Goal: Information Seeking & Learning: Learn about a topic

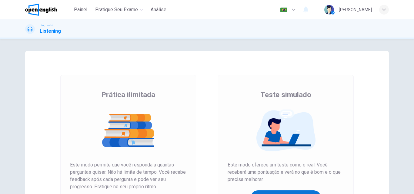
scroll to position [91, 0]
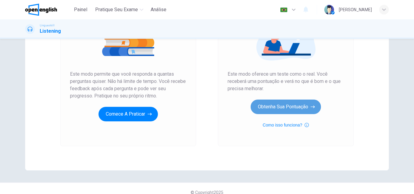
click at [274, 103] on button "Obtenha sua pontuação" at bounding box center [286, 107] width 70 height 15
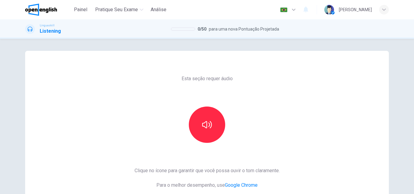
scroll to position [61, 0]
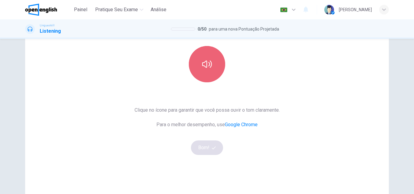
click at [204, 78] on button "button" at bounding box center [207, 64] width 36 height 36
click at [207, 69] on icon "button" at bounding box center [207, 64] width 10 height 10
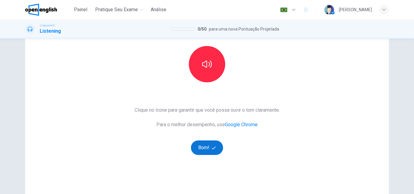
click at [203, 142] on button "Bom!" at bounding box center [207, 148] width 32 height 15
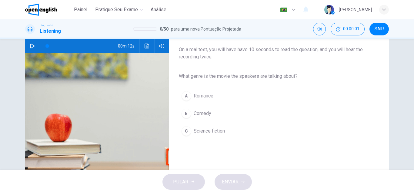
click at [31, 45] on icon "button" at bounding box center [32, 46] width 5 height 5
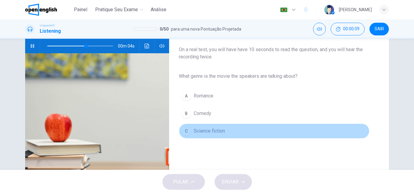
click at [185, 130] on div "C" at bounding box center [187, 131] width 10 height 10
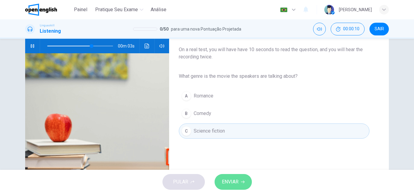
click at [239, 183] on button "ENVIAR" at bounding box center [233, 182] width 37 height 16
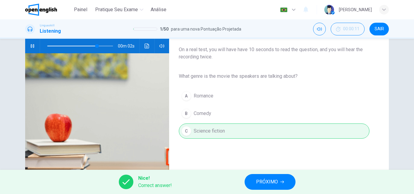
type input "**"
click at [263, 179] on span "PRÓXIMO" at bounding box center [267, 182] width 22 height 8
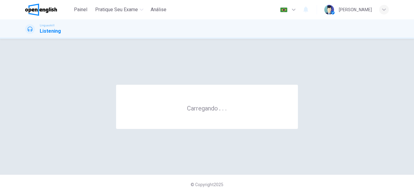
scroll to position [0, 0]
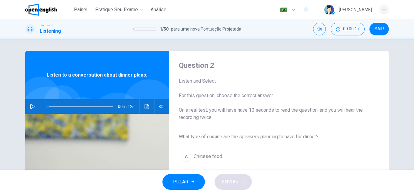
click at [31, 108] on icon "button" at bounding box center [32, 106] width 5 height 5
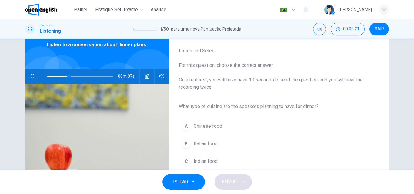
scroll to position [61, 0]
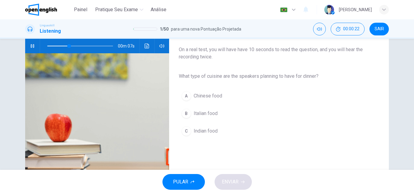
click at [189, 114] on div "B" at bounding box center [187, 114] width 10 height 10
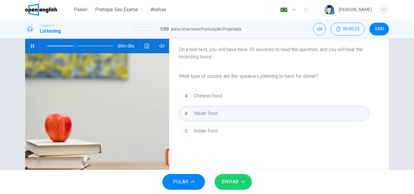
click at [233, 183] on span "ENVIAR" at bounding box center [230, 182] width 17 height 8
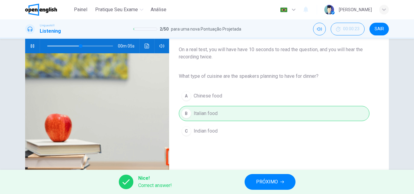
type input "**"
click at [261, 182] on span "PRÓXIMO" at bounding box center [267, 182] width 22 height 8
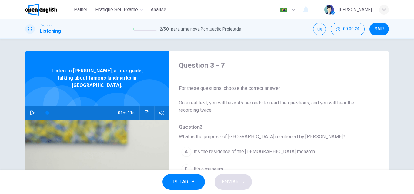
click at [33, 111] on icon "button" at bounding box center [32, 113] width 5 height 5
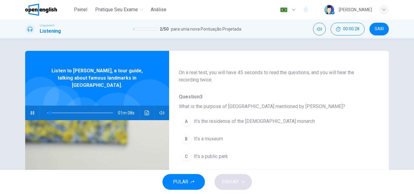
scroll to position [61, 0]
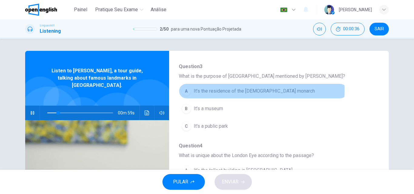
click at [207, 90] on span "It’s the residence of the British monarch" at bounding box center [254, 91] width 121 height 7
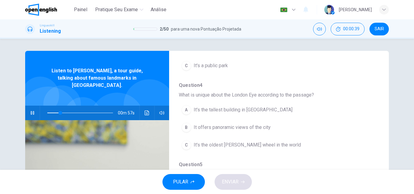
scroll to position [152, 0]
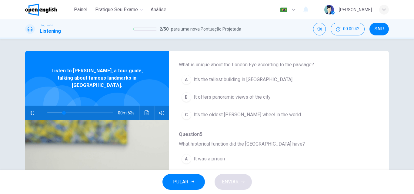
click at [228, 77] on span "It's the tallest building in London" at bounding box center [243, 79] width 99 height 7
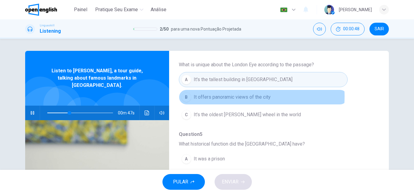
click at [227, 97] on span "It offers panoramic views of the city" at bounding box center [232, 97] width 77 height 7
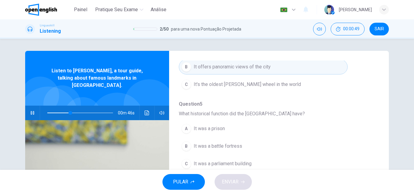
scroll to position [212, 0]
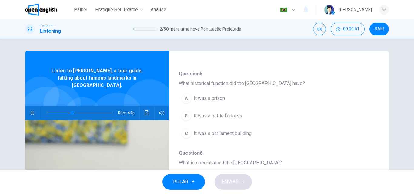
click at [214, 98] on span "It was a prison" at bounding box center [209, 98] width 31 height 7
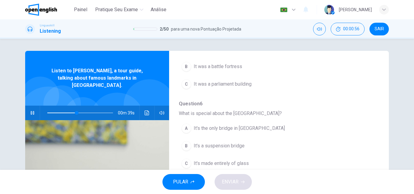
scroll to position [30, 0]
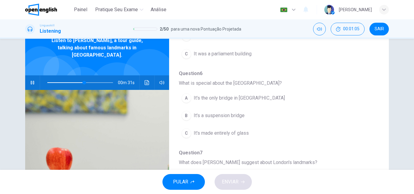
click at [219, 113] on span "It's a suspension bridge" at bounding box center [219, 115] width 51 height 7
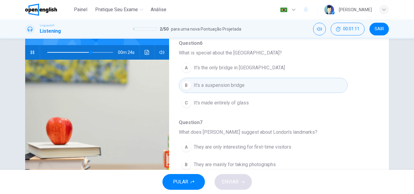
scroll to position [91, 0]
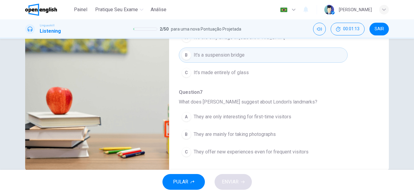
drag, startPoint x: 242, startPoint y: 153, endPoint x: 245, endPoint y: 146, distance: 7.3
click at [242, 153] on span "They offer new experiences even for frequent visitors" at bounding box center [251, 152] width 115 height 7
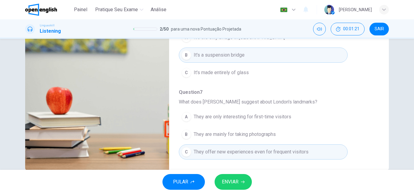
scroll to position [104, 0]
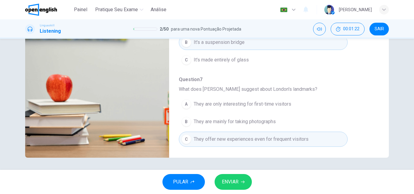
click at [231, 179] on span "ENVIAR" at bounding box center [230, 182] width 17 height 8
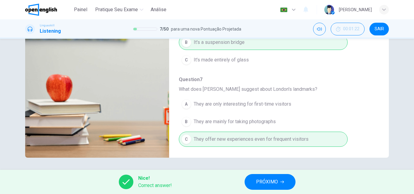
type input "**"
click at [272, 181] on span "PRÓXIMO" at bounding box center [267, 182] width 22 height 8
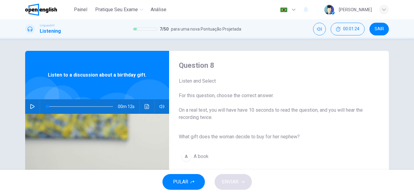
click at [30, 107] on icon "button" at bounding box center [32, 106] width 5 height 5
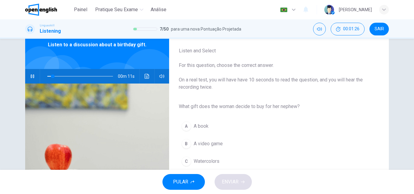
scroll to position [61, 0]
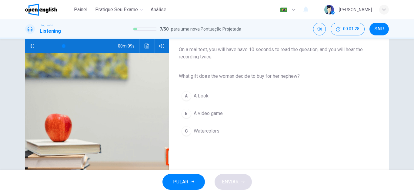
click at [194, 132] on span "Watercolors" at bounding box center [207, 131] width 26 height 7
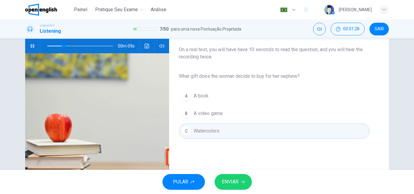
scroll to position [30, 0]
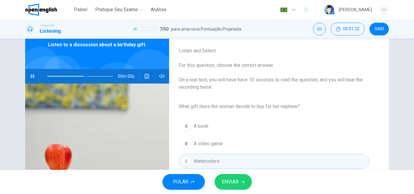
click at [233, 180] on span "ENVIAR" at bounding box center [230, 182] width 17 height 8
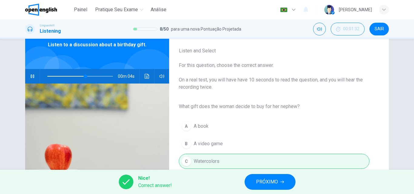
type input "**"
click at [253, 182] on button "PRÓXIMO" at bounding box center [270, 182] width 51 height 16
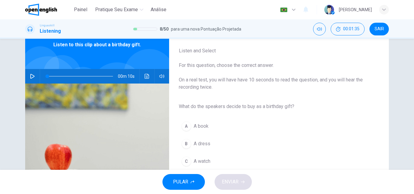
scroll to position [61, 0]
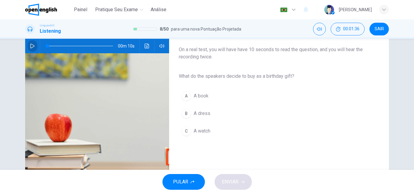
click at [30, 47] on icon "button" at bounding box center [32, 46] width 5 height 5
click at [198, 96] on span "A book" at bounding box center [201, 96] width 15 height 7
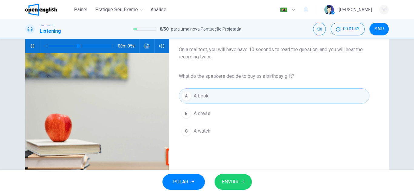
click at [239, 180] on button "ENVIAR" at bounding box center [233, 182] width 37 height 16
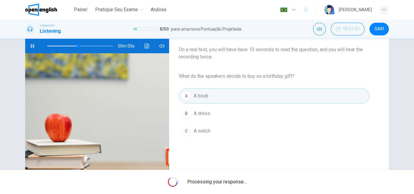
type input "**"
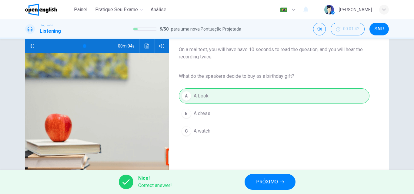
click at [247, 183] on button "PRÓXIMO" at bounding box center [270, 182] width 51 height 16
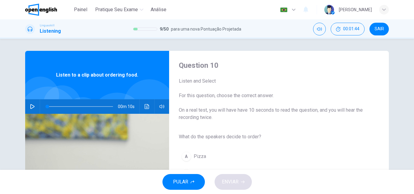
scroll to position [30, 0]
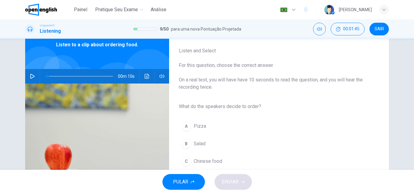
click at [31, 77] on icon "button" at bounding box center [32, 76] width 5 height 5
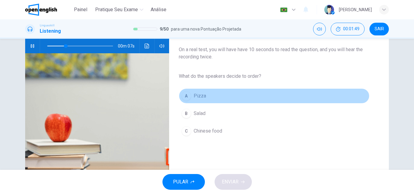
click at [201, 98] on span "Pizza" at bounding box center [200, 96] width 12 height 7
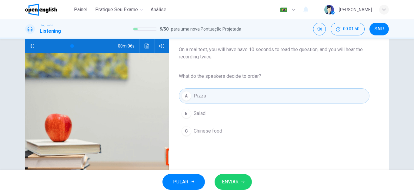
click at [188, 111] on div "B" at bounding box center [187, 114] width 10 height 10
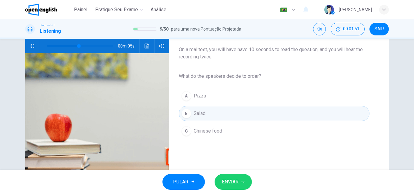
scroll to position [30, 0]
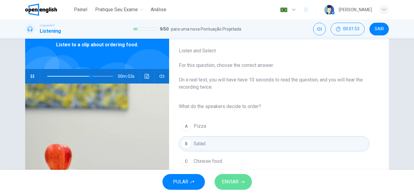
click at [235, 180] on span "ENVIAR" at bounding box center [230, 182] width 17 height 8
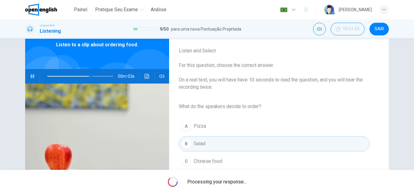
type input "**"
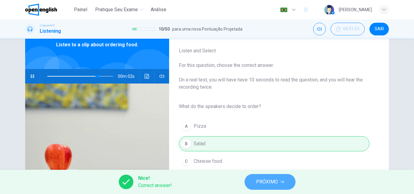
click at [276, 185] on span "PRÓXIMO" at bounding box center [267, 182] width 22 height 8
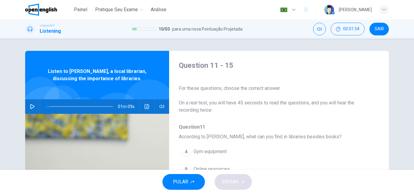
click at [35, 106] on button "button" at bounding box center [33, 106] width 10 height 15
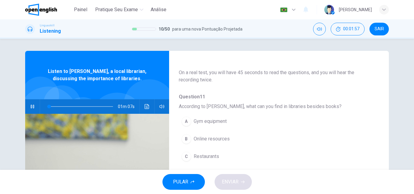
scroll to position [61, 0]
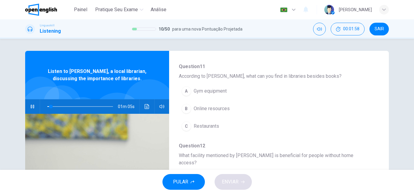
click at [209, 111] on span "Online resources" at bounding box center [212, 108] width 36 height 7
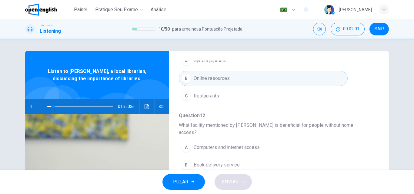
scroll to position [121, 0]
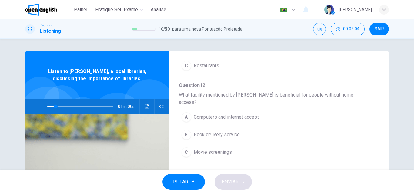
click at [209, 114] on span "Computers and internet access" at bounding box center [227, 117] width 66 height 7
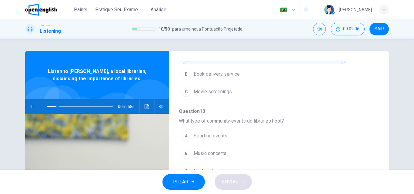
scroll to position [212, 0]
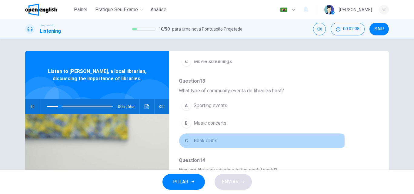
click at [199, 137] on span "Book clubs" at bounding box center [206, 140] width 24 height 7
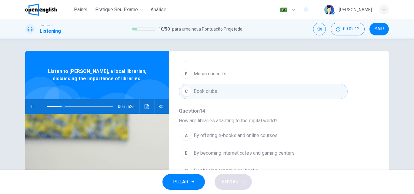
scroll to position [61, 0]
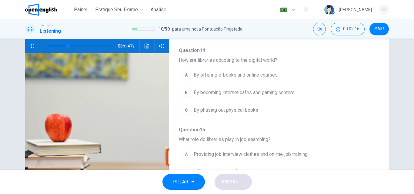
click at [232, 72] on span "By offering e-books and online courses" at bounding box center [236, 75] width 84 height 7
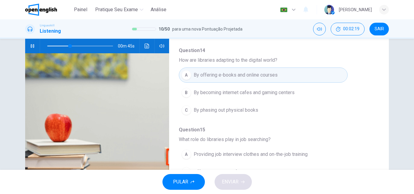
scroll to position [91, 0]
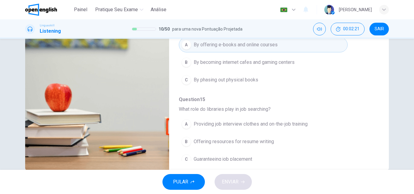
click at [218, 138] on span "Offering resources for resume writing" at bounding box center [234, 141] width 80 height 7
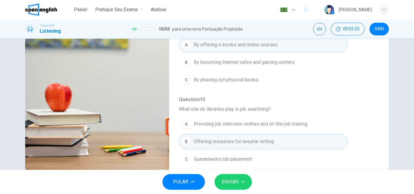
scroll to position [104, 0]
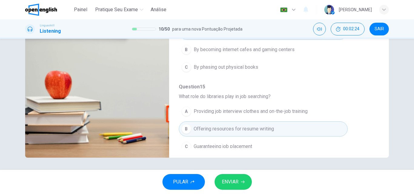
click at [233, 181] on span "ENVIAR" at bounding box center [230, 182] width 17 height 8
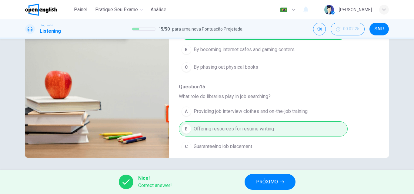
type input "**"
click at [271, 182] on span "PRÓXIMO" at bounding box center [267, 182] width 22 height 8
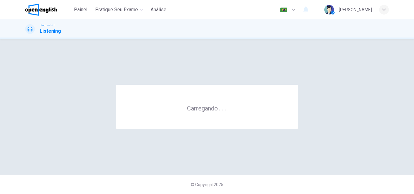
scroll to position [0, 0]
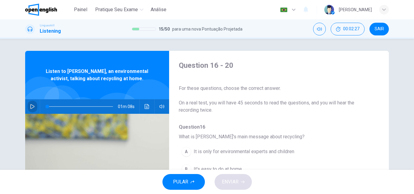
click at [33, 106] on icon "button" at bounding box center [32, 106] width 5 height 5
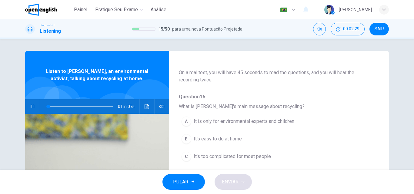
scroll to position [61, 0]
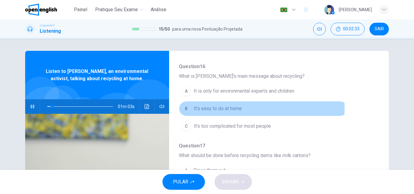
click at [213, 107] on span "It's easy to do at home" at bounding box center [218, 108] width 48 height 7
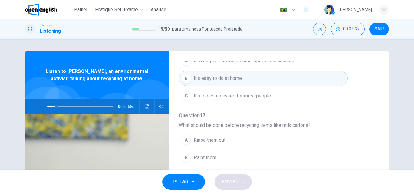
scroll to position [121, 0]
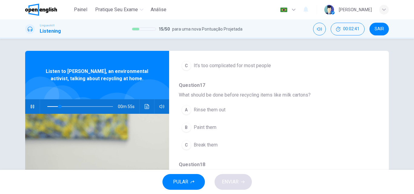
click at [205, 111] on span "Rinse them out" at bounding box center [210, 109] width 32 height 7
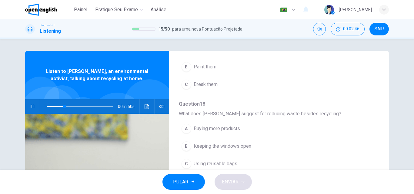
scroll to position [212, 0]
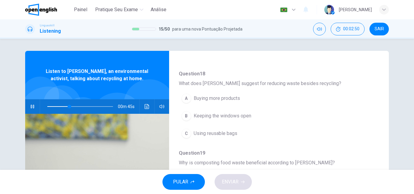
click at [216, 134] on span "Using reusable bags" at bounding box center [216, 133] width 44 height 7
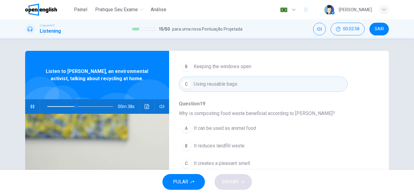
scroll to position [30, 0]
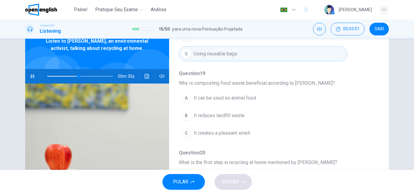
click at [204, 113] on span "It reduces landfill waste" at bounding box center [219, 115] width 51 height 7
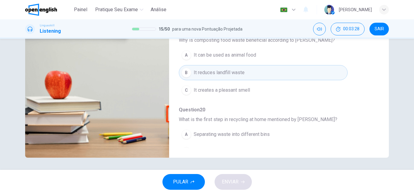
scroll to position [262, 0]
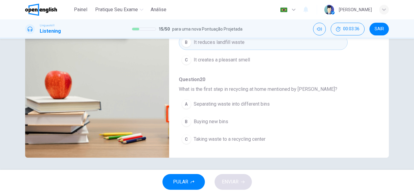
type input "*"
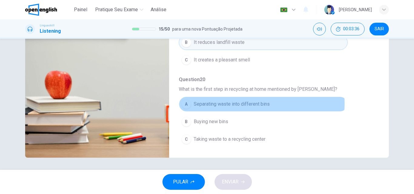
click at [232, 103] on span "Separating waste into different bins" at bounding box center [232, 104] width 76 height 7
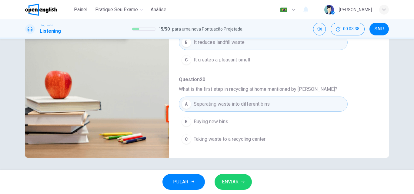
click at [230, 185] on span "ENVIAR" at bounding box center [230, 182] width 17 height 8
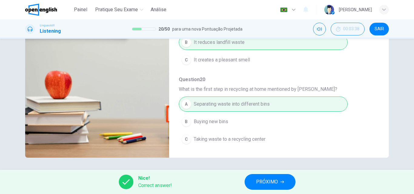
click at [270, 183] on span "PRÓXIMO" at bounding box center [267, 182] width 22 height 8
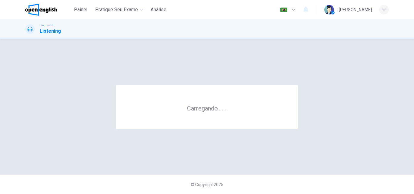
scroll to position [0, 0]
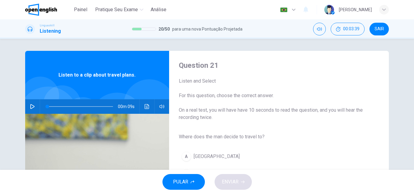
click at [28, 106] on button "button" at bounding box center [33, 106] width 10 height 15
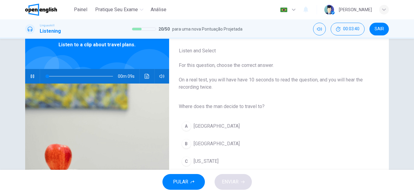
scroll to position [61, 0]
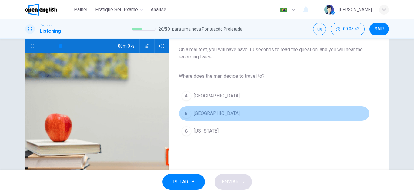
click at [194, 114] on span "Rome" at bounding box center [217, 113] width 46 height 7
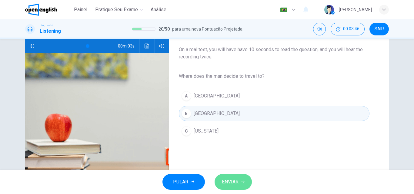
click at [234, 182] on span "ENVIAR" at bounding box center [230, 182] width 17 height 8
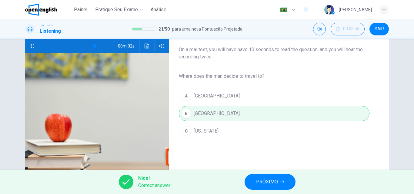
type input "**"
click at [259, 178] on button "PRÓXIMO" at bounding box center [270, 182] width 51 height 16
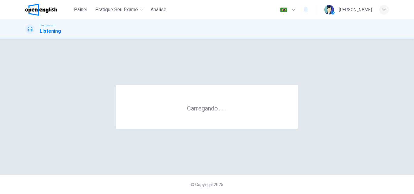
scroll to position [0, 0]
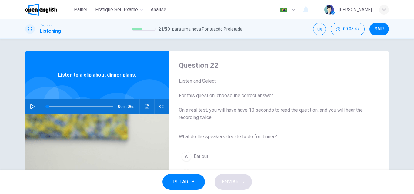
click at [32, 108] on icon "button" at bounding box center [32, 106] width 4 height 5
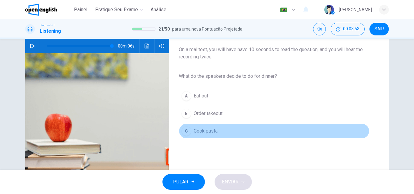
type input "*"
click at [200, 132] on span "Cook pasta" at bounding box center [206, 131] width 24 height 7
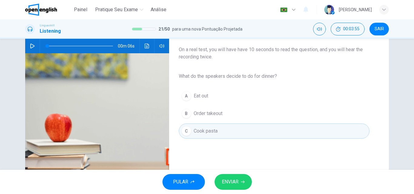
click at [233, 183] on span "ENVIAR" at bounding box center [230, 182] width 17 height 8
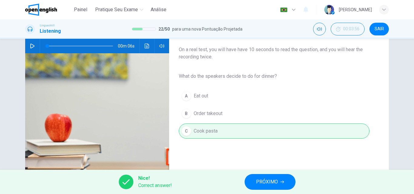
click at [261, 181] on span "PRÓXIMO" at bounding box center [267, 182] width 22 height 8
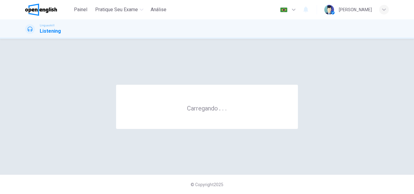
scroll to position [0, 0]
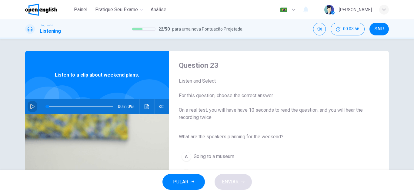
click at [33, 104] on button "button" at bounding box center [33, 106] width 10 height 15
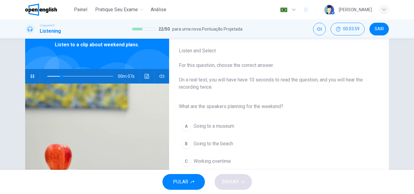
scroll to position [61, 0]
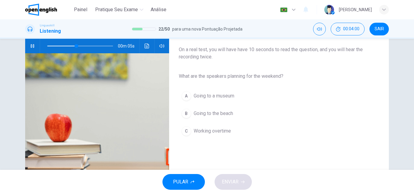
click at [197, 119] on button "B Going to the beach" at bounding box center [274, 113] width 191 height 15
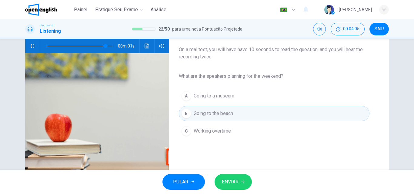
click at [232, 182] on span "ENVIAR" at bounding box center [230, 182] width 17 height 8
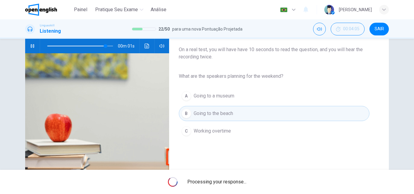
type input "*"
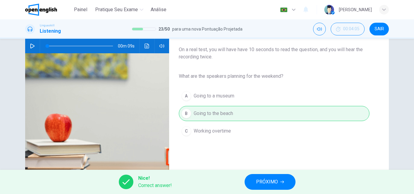
click at [258, 183] on span "PRÓXIMO" at bounding box center [267, 182] width 22 height 8
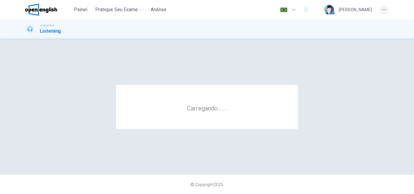
scroll to position [0, 0]
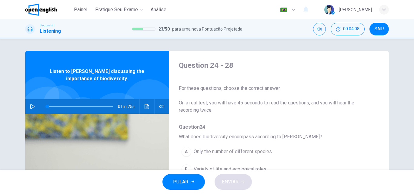
click at [30, 106] on icon "button" at bounding box center [32, 106] width 5 height 5
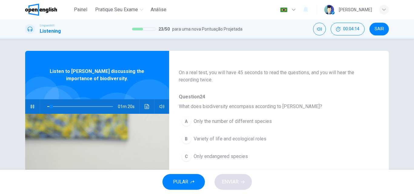
click at [218, 137] on span "Variety of life and ecological roles" at bounding box center [230, 139] width 73 height 7
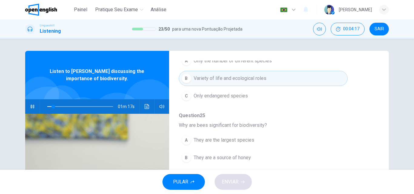
scroll to position [121, 0]
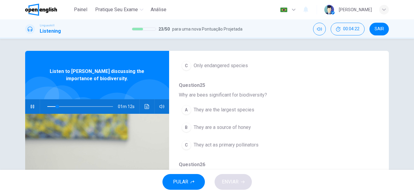
click at [212, 146] on span "They act as primary pollinators" at bounding box center [226, 145] width 65 height 7
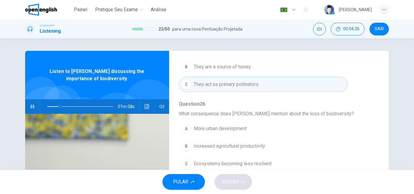
scroll to position [212, 0]
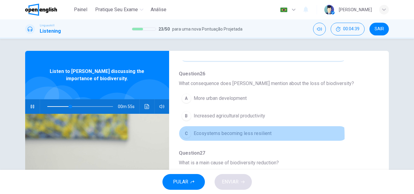
click at [223, 136] on span "Ecosystems becoming less resilient" at bounding box center [233, 133] width 78 height 7
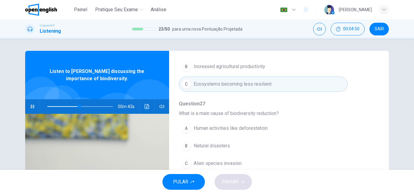
scroll to position [30, 0]
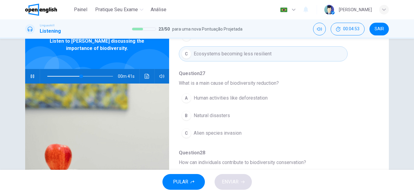
click at [215, 98] on span "Human activities like deforestation" at bounding box center [231, 98] width 74 height 7
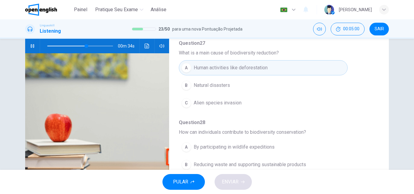
scroll to position [104, 0]
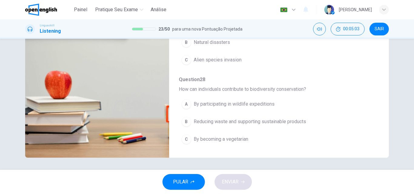
click at [227, 124] on span "Reducing waste and supporting sustainable products" at bounding box center [250, 121] width 113 height 7
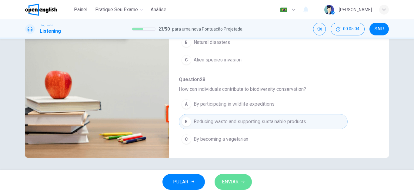
click at [230, 179] on span "ENVIAR" at bounding box center [230, 182] width 17 height 8
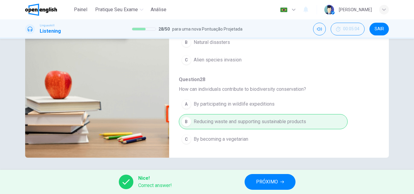
type input "**"
click at [264, 183] on span "PRÓXIMO" at bounding box center [267, 182] width 22 height 8
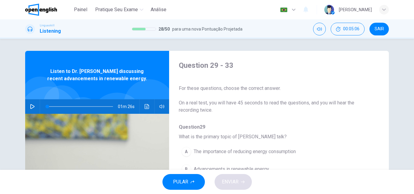
click at [30, 108] on icon "button" at bounding box center [32, 106] width 5 height 5
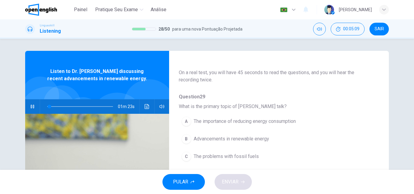
scroll to position [61, 0]
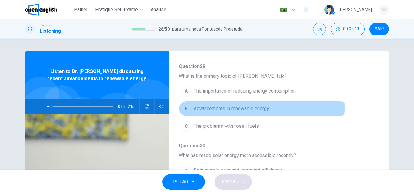
click at [236, 108] on span "Advancements in renewable energy" at bounding box center [232, 108] width 76 height 7
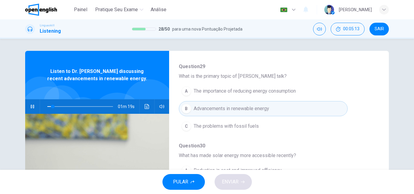
scroll to position [121, 0]
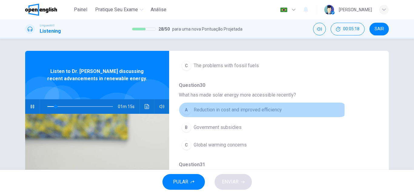
click at [236, 110] on span "Reduction in cost and improved efficiency" at bounding box center [238, 109] width 88 height 7
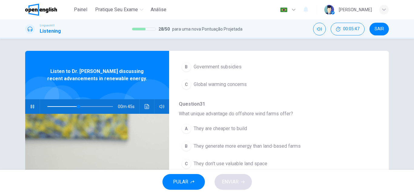
scroll to position [212, 0]
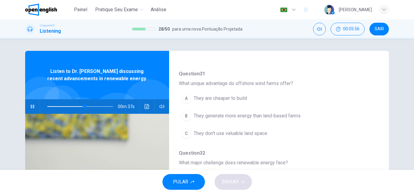
click at [213, 101] on span "They are cheaper to build" at bounding box center [220, 98] width 53 height 7
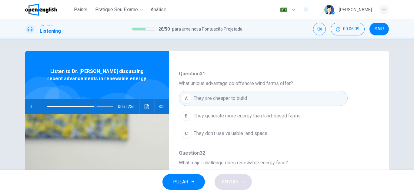
click at [80, 106] on span at bounding box center [80, 107] width 66 height 8
click at [81, 108] on span at bounding box center [83, 107] width 4 height 4
click at [67, 107] on span at bounding box center [80, 107] width 66 height 8
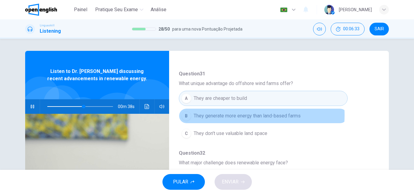
click at [232, 115] on span "They generate more energy than land-based farms" at bounding box center [247, 116] width 107 height 7
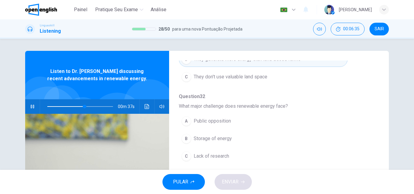
scroll to position [239, 0]
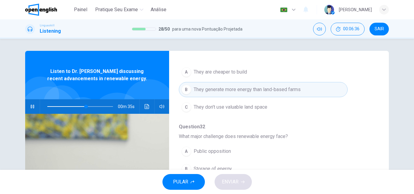
click at [225, 73] on span "They are cheaper to build" at bounding box center [220, 72] width 53 height 7
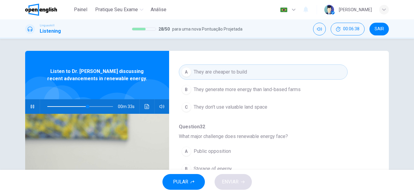
click at [226, 90] on span "They generate more energy than land-based farms" at bounding box center [247, 89] width 107 height 7
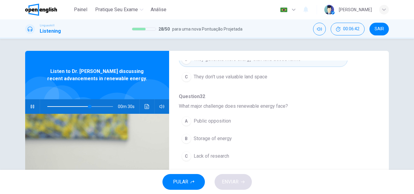
scroll to position [30, 0]
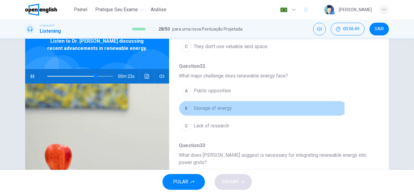
click at [205, 109] on span "Storage of energy" at bounding box center [213, 108] width 38 height 7
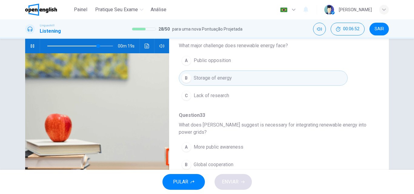
scroll to position [91, 0]
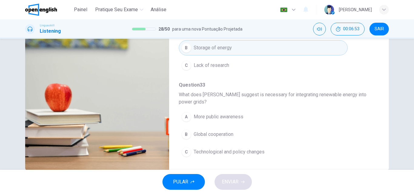
click at [239, 151] on span "Technological and policy changes" at bounding box center [229, 152] width 71 height 7
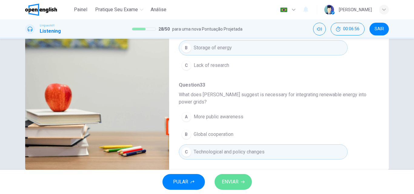
click at [237, 179] on span "ENVIAR" at bounding box center [230, 182] width 17 height 8
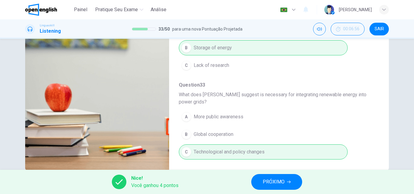
type input "**"
click at [276, 182] on span "PRÓXIMO" at bounding box center [274, 182] width 22 height 8
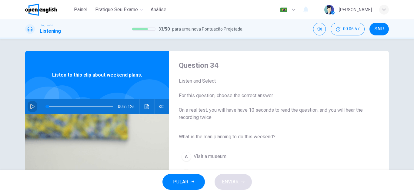
click at [31, 107] on icon "button" at bounding box center [32, 106] width 5 height 5
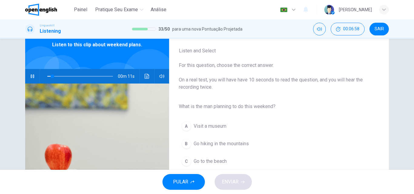
scroll to position [61, 0]
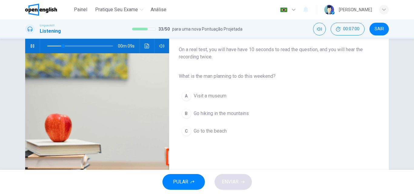
click at [222, 114] on span "Go hiking in the mountains" at bounding box center [221, 113] width 55 height 7
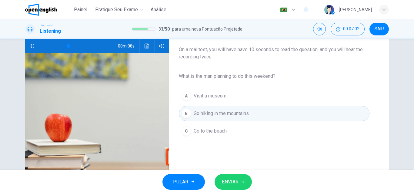
click at [235, 182] on span "ENVIAR" at bounding box center [230, 182] width 17 height 8
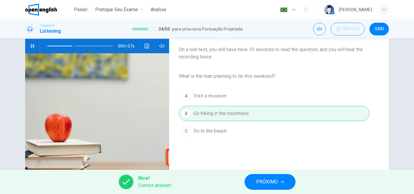
type input "**"
click at [255, 184] on button "PRÓXIMO" at bounding box center [270, 182] width 51 height 16
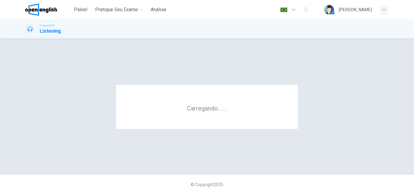
scroll to position [0, 0]
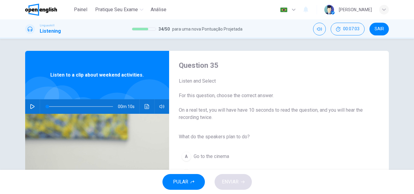
click at [30, 104] on icon "button" at bounding box center [32, 106] width 5 height 5
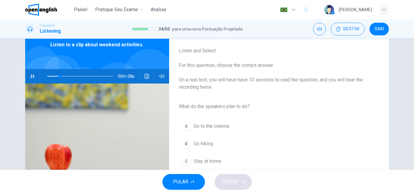
scroll to position [61, 0]
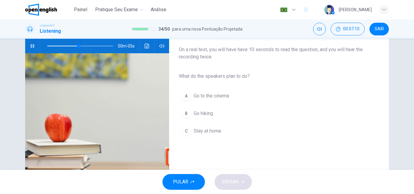
click at [199, 117] on span "Go hiking" at bounding box center [203, 113] width 19 height 7
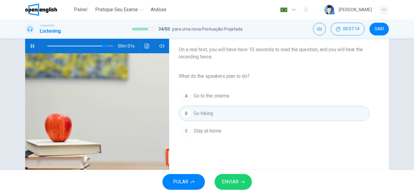
click at [231, 178] on button "ENVIAR" at bounding box center [233, 182] width 37 height 16
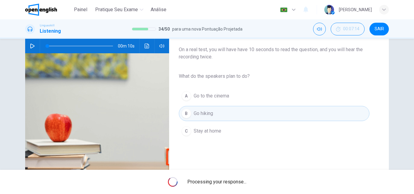
type input "*"
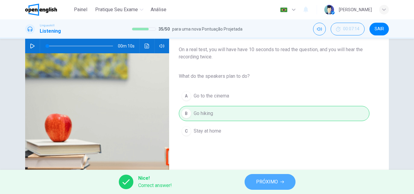
click at [268, 185] on span "PRÓXIMO" at bounding box center [267, 182] width 22 height 8
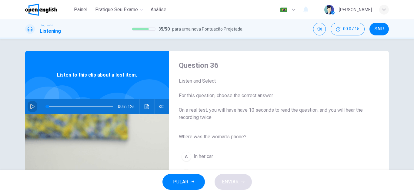
click at [28, 105] on button "button" at bounding box center [33, 106] width 10 height 15
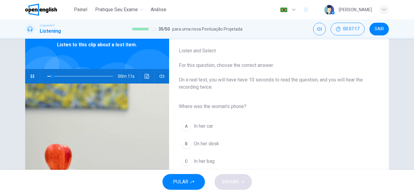
scroll to position [61, 0]
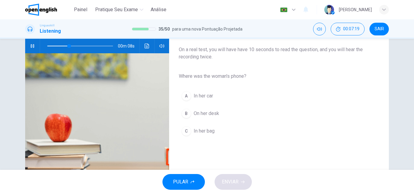
click at [204, 132] on span "In her bag" at bounding box center [204, 131] width 21 height 7
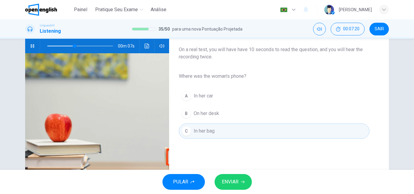
click at [225, 174] on div "PULAR ENVIAR" at bounding box center [207, 182] width 414 height 24
click at [227, 177] on button "ENVIAR" at bounding box center [233, 182] width 37 height 16
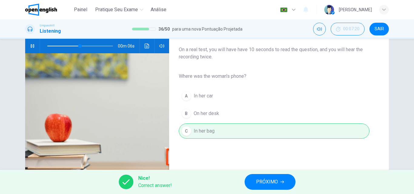
type input "**"
click at [259, 183] on span "PRÓXIMO" at bounding box center [267, 182] width 22 height 8
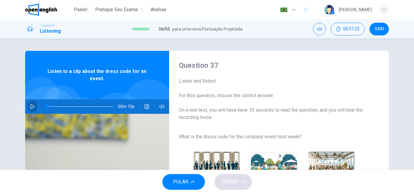
click at [33, 105] on button "button" at bounding box center [33, 106] width 10 height 15
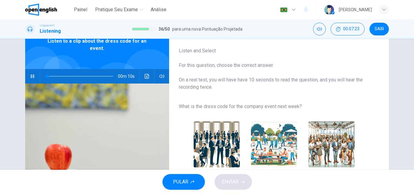
scroll to position [61, 0]
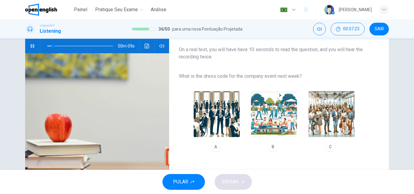
click at [334, 111] on img "button" at bounding box center [332, 114] width 46 height 46
click at [234, 181] on span "ENVIAR" at bounding box center [230, 182] width 17 height 8
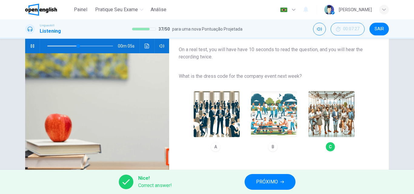
type input "**"
click at [255, 180] on button "PRÓXIMO" at bounding box center [270, 182] width 51 height 16
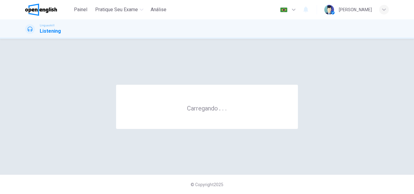
scroll to position [0, 0]
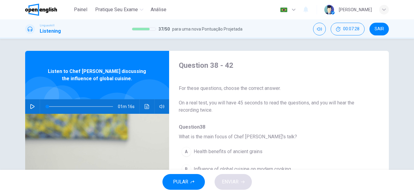
click at [32, 106] on icon "button" at bounding box center [32, 106] width 4 height 5
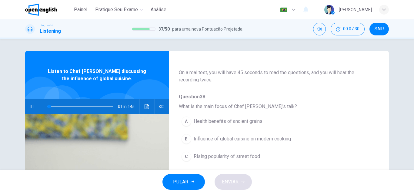
scroll to position [61, 0]
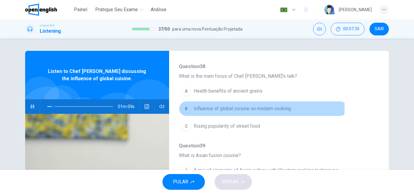
click at [226, 108] on span "Influence of global cuisine on modern cooking" at bounding box center [242, 108] width 97 height 7
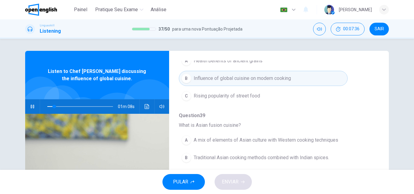
scroll to position [121, 0]
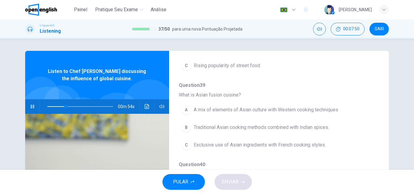
click at [237, 110] on span "A mix of elements of Asian culture with Western cooking techniques" at bounding box center [266, 109] width 145 height 7
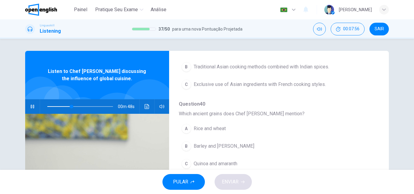
scroll to position [212, 0]
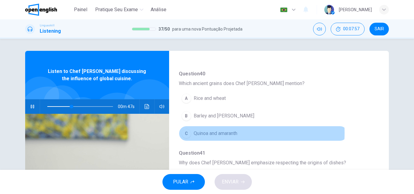
click at [217, 133] on span "Quinoa and amaranth" at bounding box center [216, 133] width 44 height 7
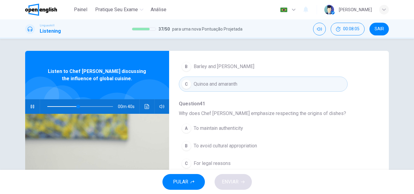
scroll to position [30, 0]
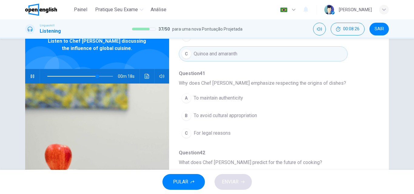
click at [220, 97] on span "To maintain authenticity" at bounding box center [218, 98] width 49 height 7
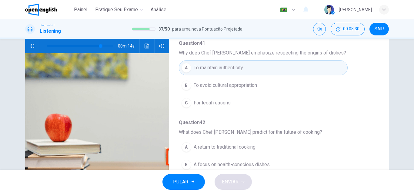
scroll to position [91, 0]
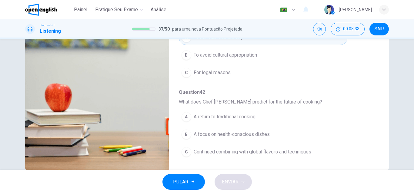
click at [232, 153] on span "Continued combining with global flavors and techniques" at bounding box center [253, 152] width 118 height 7
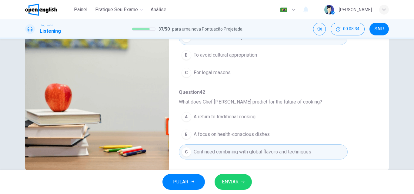
scroll to position [104, 0]
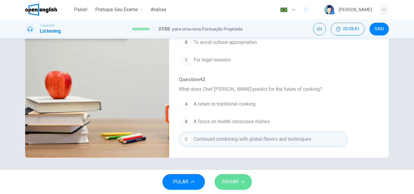
click at [235, 181] on span "ENVIAR" at bounding box center [230, 182] width 17 height 8
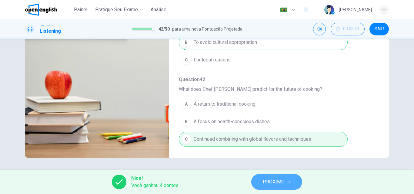
type input "**"
click at [268, 181] on span "PRÓXIMO" at bounding box center [274, 182] width 22 height 8
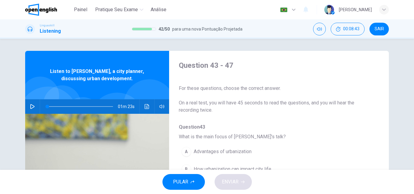
click at [32, 106] on icon "button" at bounding box center [32, 106] width 4 height 5
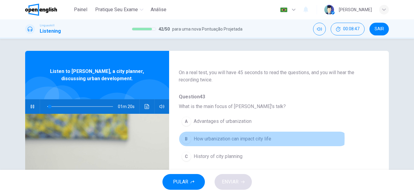
click at [239, 138] on span "How urbanization can impact city life" at bounding box center [233, 139] width 78 height 7
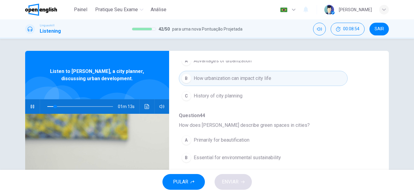
scroll to position [121, 0]
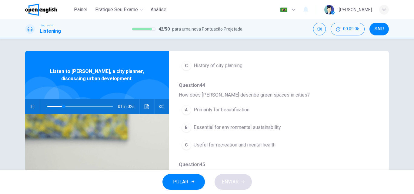
click at [232, 128] on span "Essential for environmental sustainability" at bounding box center [237, 127] width 87 height 7
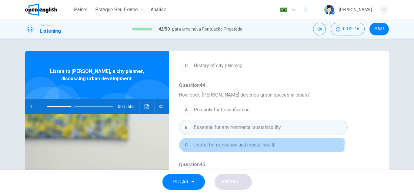
click at [217, 143] on span "Useful for recreation and mental health" at bounding box center [235, 145] width 82 height 7
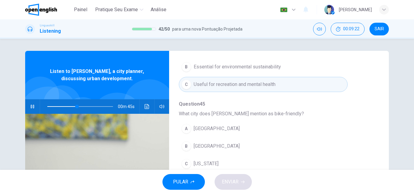
scroll to position [212, 0]
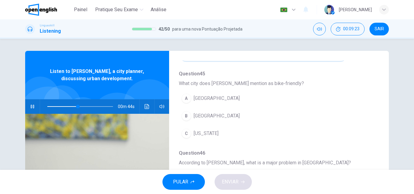
click at [211, 116] on span "Copenhagen" at bounding box center [217, 116] width 46 height 7
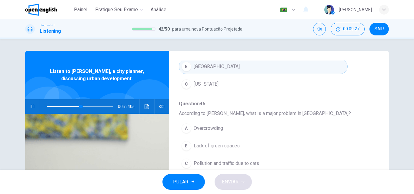
scroll to position [30, 0]
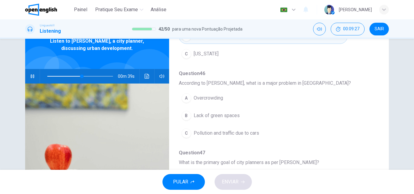
click at [214, 135] on span "Pollution and traffic due to cars" at bounding box center [227, 133] width 66 height 7
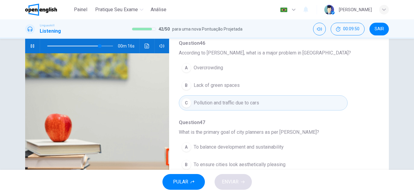
scroll to position [91, 0]
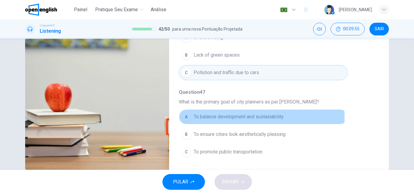
click at [230, 118] on span "To balance development and sustainability" at bounding box center [239, 116] width 90 height 7
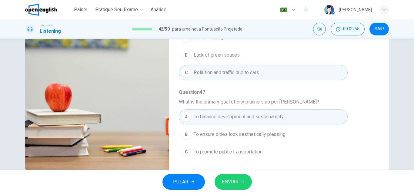
scroll to position [104, 0]
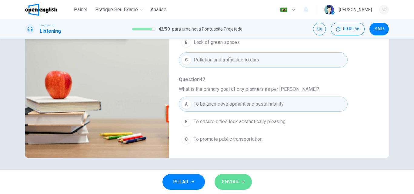
click at [234, 181] on span "ENVIAR" at bounding box center [230, 182] width 17 height 8
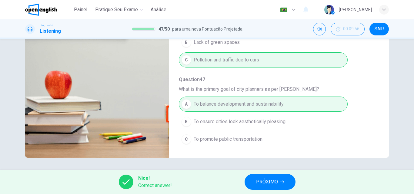
type input "**"
click at [268, 183] on span "PRÓXIMO" at bounding box center [267, 182] width 22 height 8
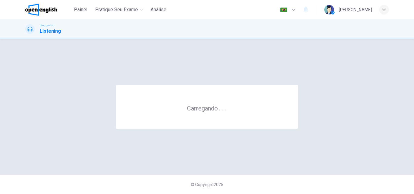
scroll to position [0, 0]
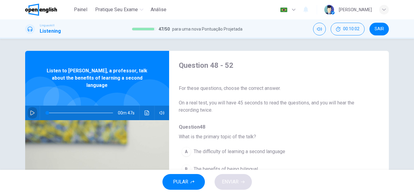
click at [31, 111] on icon "button" at bounding box center [32, 113] width 5 height 5
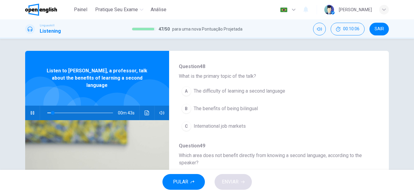
click at [228, 107] on span "The benefits of being bilingual" at bounding box center [226, 108] width 64 height 7
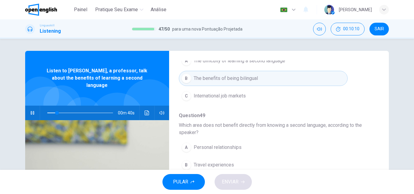
scroll to position [121, 0]
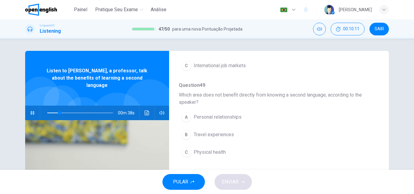
click at [226, 118] on span "Personal relationships" at bounding box center [218, 117] width 48 height 7
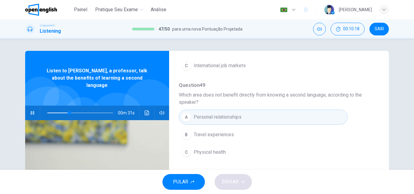
click at [210, 150] on span "Physical health" at bounding box center [210, 152] width 32 height 7
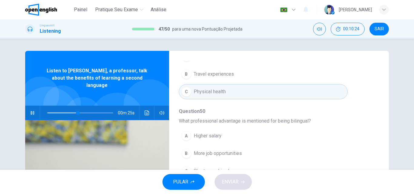
scroll to position [212, 0]
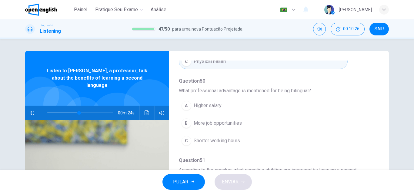
click at [207, 122] on span "More job opportunities" at bounding box center [218, 123] width 48 height 7
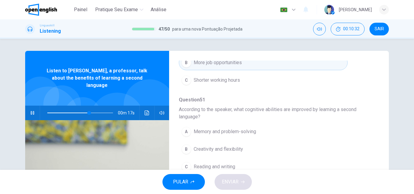
scroll to position [276, 0]
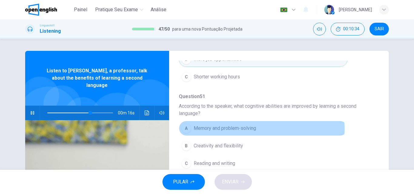
click at [224, 129] on span "Memory and problem-solving" at bounding box center [225, 128] width 62 height 7
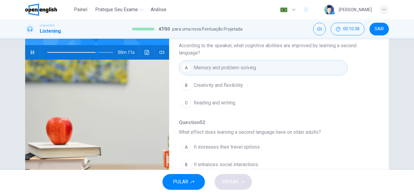
scroll to position [91, 0]
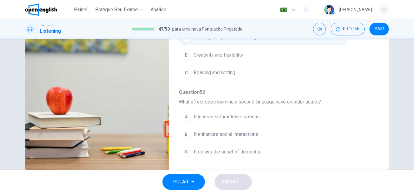
click at [206, 117] on span "It increases their travel options" at bounding box center [227, 116] width 66 height 7
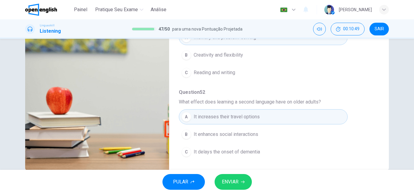
click at [210, 131] on span "It enhances social interactions" at bounding box center [226, 134] width 65 height 7
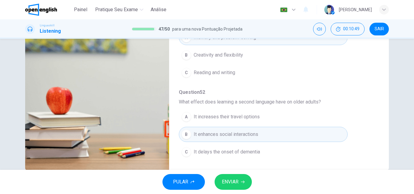
type input "*"
click at [236, 179] on span "ENVIAR" at bounding box center [230, 182] width 17 height 8
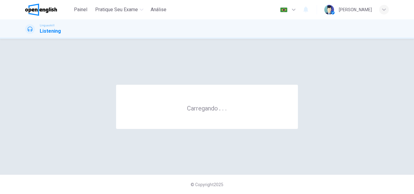
scroll to position [0, 0]
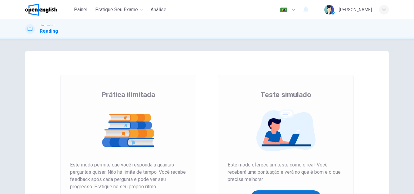
scroll to position [91, 0]
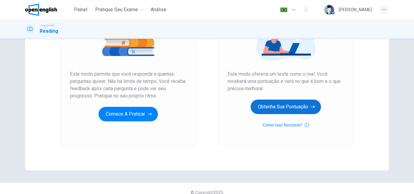
click at [283, 106] on button "Obtenha sua pontuação" at bounding box center [286, 107] width 70 height 15
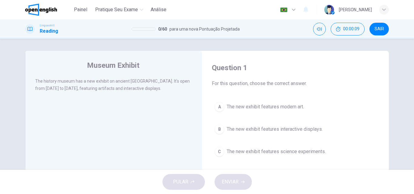
scroll to position [30, 0]
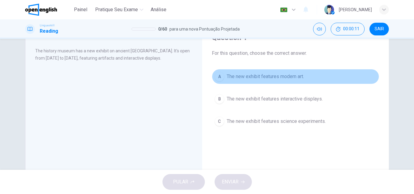
click at [241, 74] on span "The new exhibit features modern art." at bounding box center [265, 76] width 77 height 7
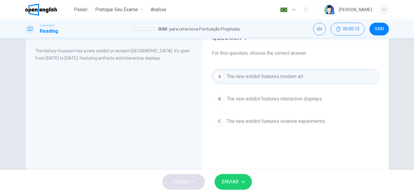
scroll to position [0, 0]
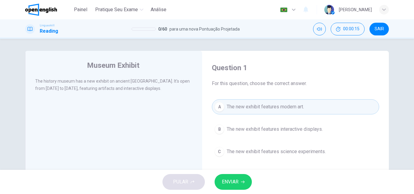
click at [254, 129] on span "The new exhibit features interactive displays." at bounding box center [275, 129] width 96 height 7
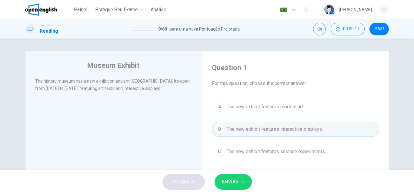
click at [246, 151] on span "The new exhibit features science experiments." at bounding box center [276, 151] width 99 height 7
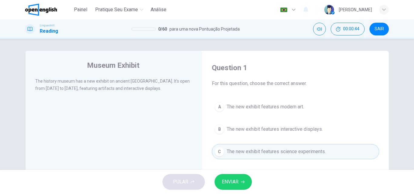
click at [249, 108] on span "The new exhibit features modern art." at bounding box center [265, 106] width 77 height 7
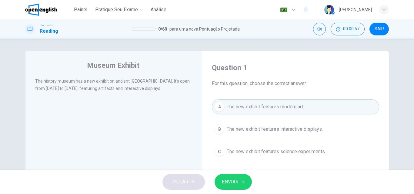
click at [247, 130] on span "The new exhibit features interactive displays." at bounding box center [275, 129] width 96 height 7
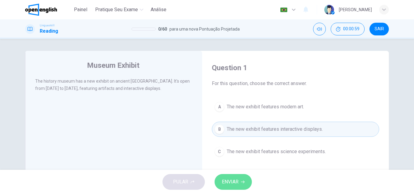
click at [238, 180] on span "ENVIAR" at bounding box center [230, 182] width 17 height 8
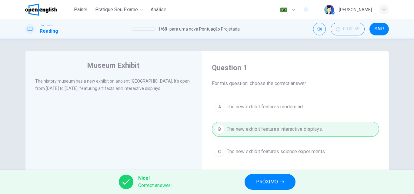
scroll to position [30, 0]
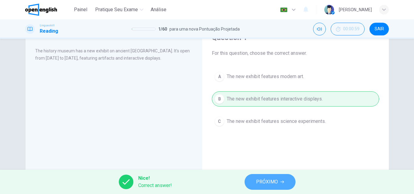
click at [269, 183] on span "PRÓXIMO" at bounding box center [267, 182] width 22 height 8
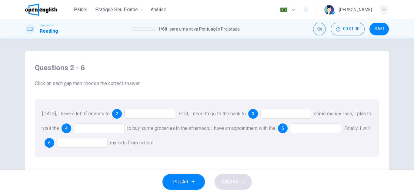
click at [129, 115] on div at bounding box center [149, 114] width 51 height 10
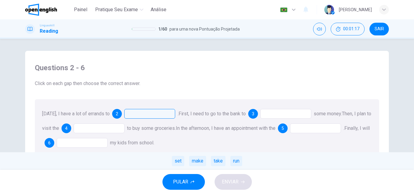
click at [193, 161] on div "make" at bounding box center [197, 161] width 17 height 10
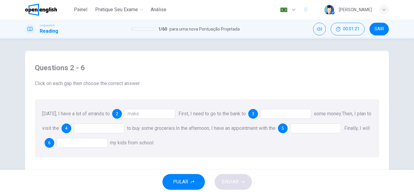
click at [280, 117] on div at bounding box center [286, 114] width 51 height 10
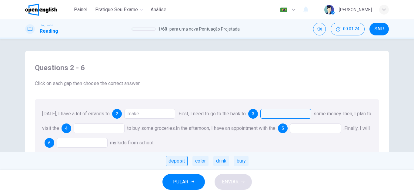
click at [177, 161] on div "deposit" at bounding box center [177, 161] width 22 height 10
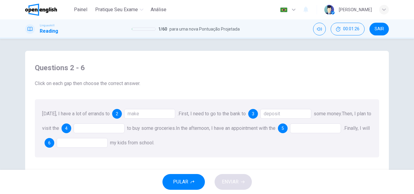
click at [79, 129] on div at bounding box center [99, 129] width 51 height 10
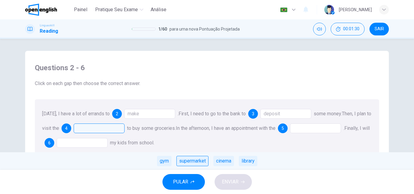
click at [183, 162] on div "supermarket" at bounding box center [193, 161] width 32 height 10
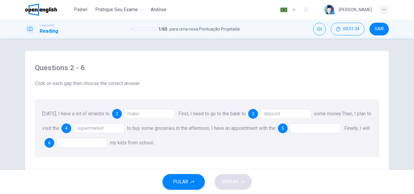
click at [313, 126] on div at bounding box center [315, 129] width 51 height 10
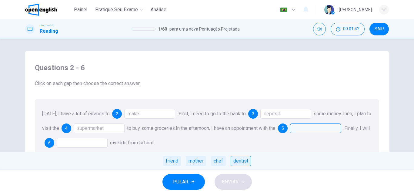
click at [237, 161] on div "dentist" at bounding box center [241, 161] width 20 height 10
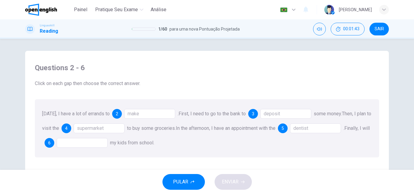
scroll to position [30, 0]
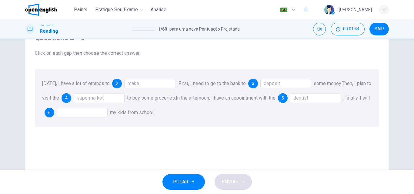
click at [78, 113] on div at bounding box center [82, 113] width 51 height 10
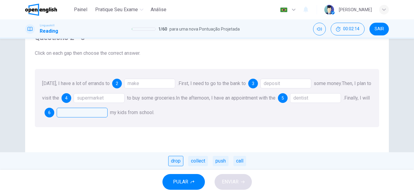
click at [177, 163] on div "drop" at bounding box center [175, 161] width 15 height 10
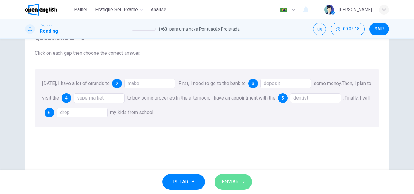
click at [225, 178] on button "ENVIAR" at bounding box center [233, 182] width 37 height 16
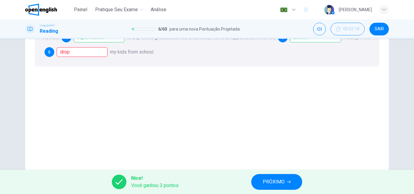
scroll to position [0, 0]
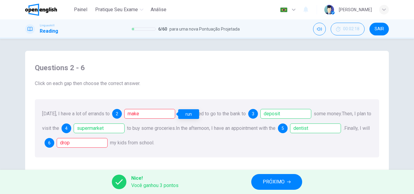
click at [150, 115] on div "make" at bounding box center [149, 114] width 51 height 10
click at [99, 144] on div "drop" at bounding box center [82, 143] width 51 height 10
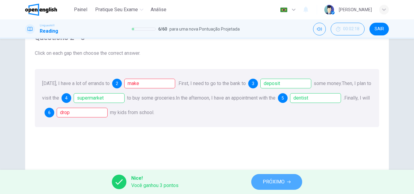
click at [274, 182] on span "PRÓXIMO" at bounding box center [274, 182] width 22 height 8
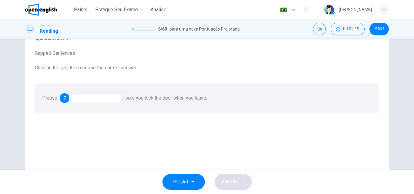
click at [97, 99] on div at bounding box center [97, 98] width 51 height 10
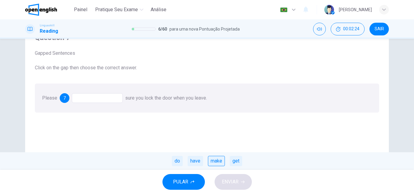
click at [213, 162] on div "make" at bounding box center [216, 161] width 17 height 10
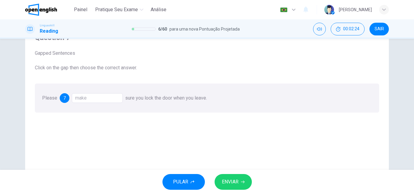
click at [234, 183] on span "ENVIAR" at bounding box center [230, 182] width 17 height 8
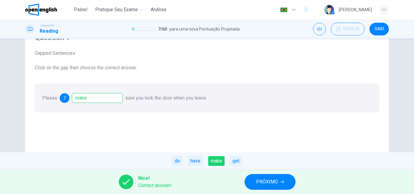
click at [261, 181] on span "PRÓXIMO" at bounding box center [267, 182] width 22 height 8
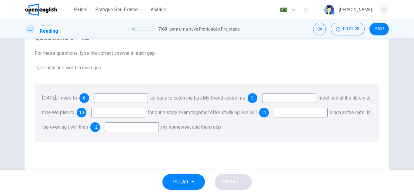
click at [124, 98] on input at bounding box center [121, 98] width 54 height 10
type input "****"
click at [298, 99] on input at bounding box center [289, 98] width 54 height 10
type input "**"
click at [137, 113] on input at bounding box center [118, 113] width 54 height 10
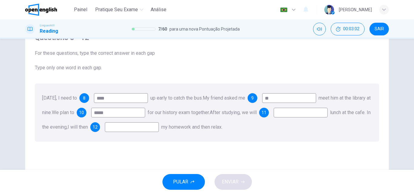
type input "*****"
click at [274, 118] on input at bounding box center [301, 113] width 54 height 10
type input "****"
click at [159, 129] on input at bounding box center [132, 128] width 54 height 10
type input "**"
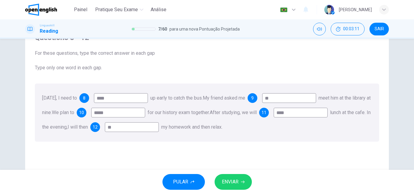
click at [227, 184] on span "ENVIAR" at bounding box center [230, 182] width 17 height 8
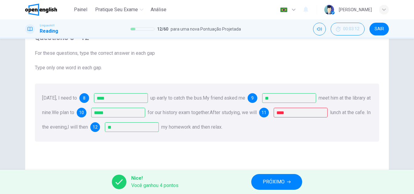
click at [279, 180] on span "PRÓXIMO" at bounding box center [274, 182] width 22 height 8
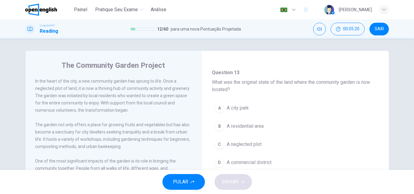
click at [245, 147] on span "A neglected plot" at bounding box center [244, 144] width 35 height 7
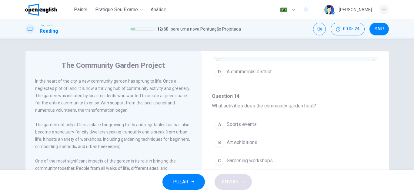
scroll to position [152, 0]
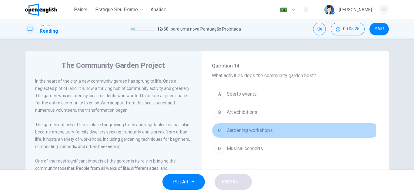
click at [234, 130] on span "Gardening workshops" at bounding box center [250, 130] width 46 height 7
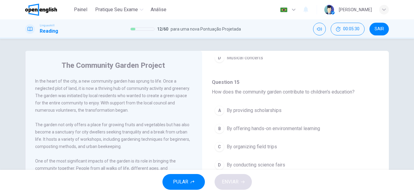
scroll to position [273, 0]
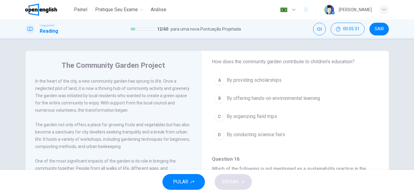
click at [250, 99] on span "By offering hands-on environmental learning" at bounding box center [273, 98] width 93 height 7
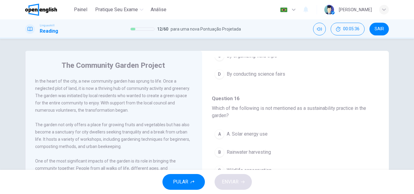
scroll to position [364, 0]
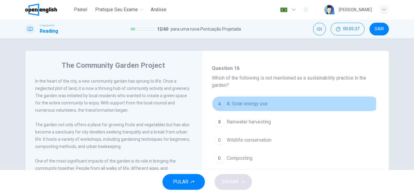
click at [251, 103] on span "A. Solar energy use" at bounding box center [247, 103] width 41 height 7
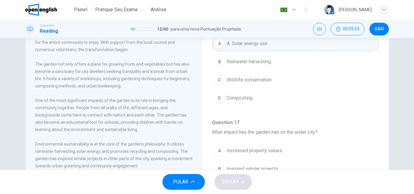
scroll to position [333, 0]
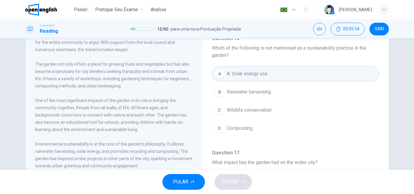
click at [233, 126] on span "Composting" at bounding box center [240, 128] width 26 height 7
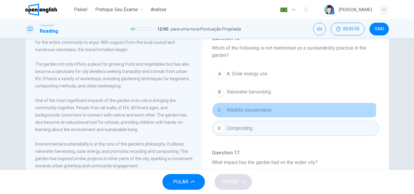
click at [239, 109] on span "Wildlife conservation" at bounding box center [249, 110] width 45 height 7
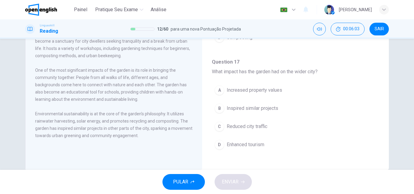
scroll to position [104, 0]
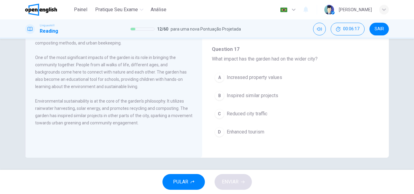
click at [249, 97] on span "Inspired similar projects" at bounding box center [253, 95] width 52 height 7
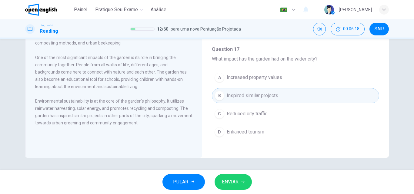
click at [235, 176] on button "ENVIAR" at bounding box center [233, 182] width 37 height 16
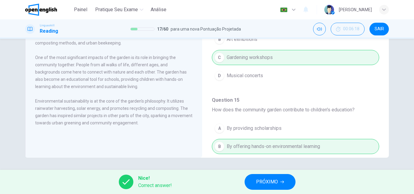
scroll to position [0, 0]
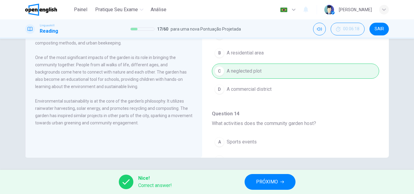
click at [274, 178] on span "PRÓXIMO" at bounding box center [267, 182] width 22 height 8
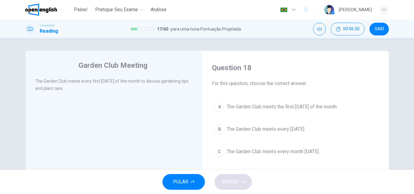
scroll to position [30, 0]
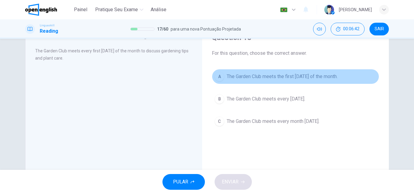
click at [264, 78] on span "The Garden Club meets the first [DATE] of the month." at bounding box center [282, 76] width 111 height 7
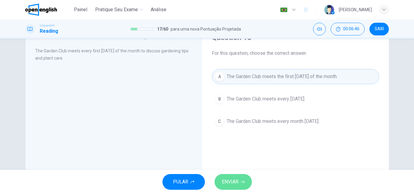
click at [239, 179] on button "ENVIAR" at bounding box center [233, 182] width 37 height 16
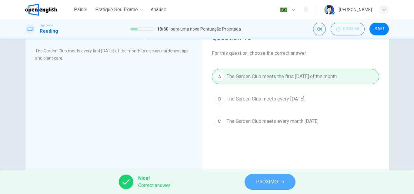
click at [253, 178] on button "PRÓXIMO" at bounding box center [270, 182] width 51 height 16
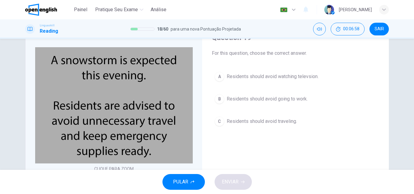
scroll to position [0, 0]
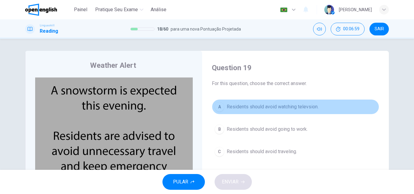
click at [268, 109] on span "Residents should avoid watching televsion." at bounding box center [273, 106] width 92 height 7
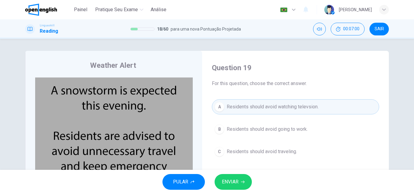
scroll to position [30, 0]
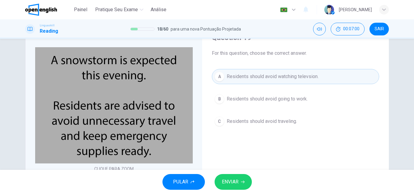
click at [256, 100] on span "Residents should avoid going to work." at bounding box center [267, 99] width 81 height 7
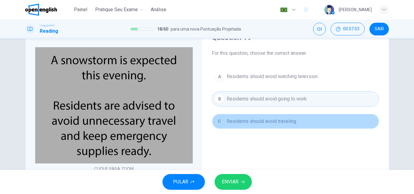
click at [251, 122] on span "Residents should avoid traveling." at bounding box center [262, 121] width 70 height 7
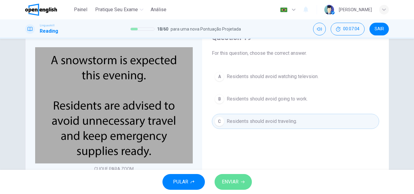
click at [234, 180] on span "ENVIAR" at bounding box center [230, 182] width 17 height 8
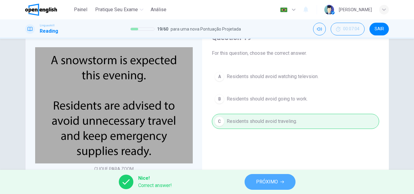
click at [256, 178] on button "PRÓXIMO" at bounding box center [270, 182] width 51 height 16
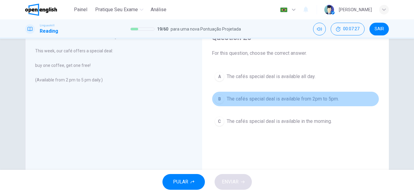
click at [248, 99] on span "The cafés special deal is available from 2pm to 5pm." at bounding box center [283, 99] width 112 height 7
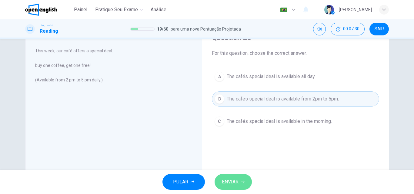
click at [233, 182] on span "ENVIAR" at bounding box center [230, 182] width 17 height 8
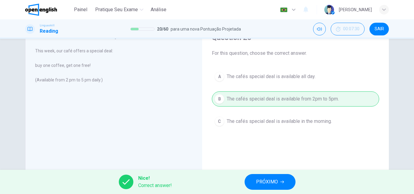
click at [262, 182] on span "PRÓXIMO" at bounding box center [267, 182] width 22 height 8
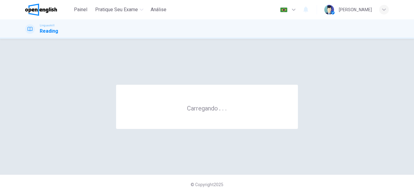
scroll to position [0, 0]
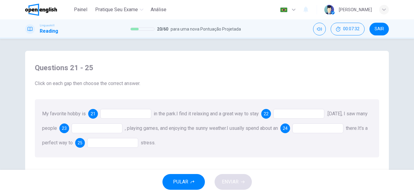
click at [122, 117] on div at bounding box center [125, 114] width 51 height 10
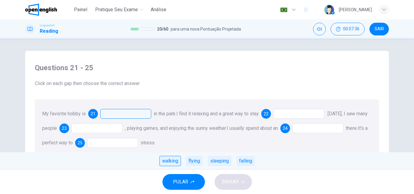
click at [169, 162] on div "walking" at bounding box center [171, 161] width 22 height 10
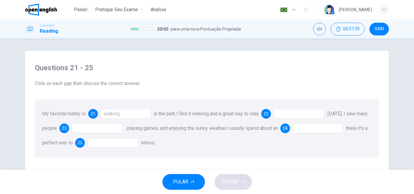
click at [297, 116] on div at bounding box center [299, 114] width 51 height 10
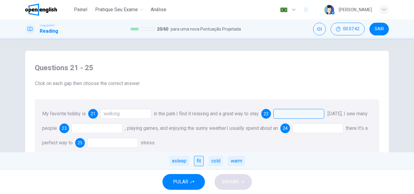
click at [200, 162] on div "fit" at bounding box center [199, 161] width 10 height 10
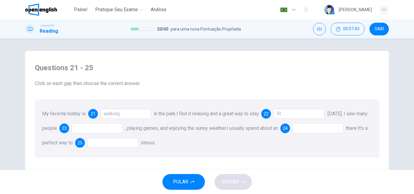
click at [118, 133] on div at bounding box center [97, 129] width 51 height 10
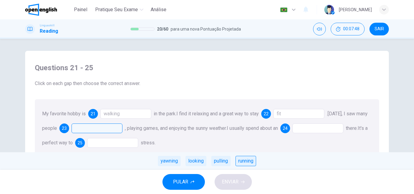
click at [244, 162] on div "running" at bounding box center [246, 161] width 21 height 10
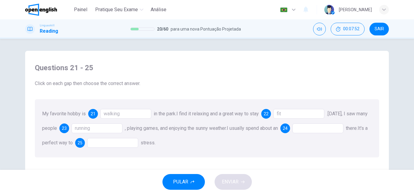
click at [332, 129] on div at bounding box center [318, 129] width 51 height 10
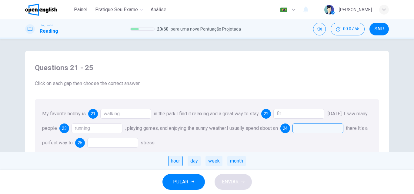
click at [177, 161] on div "hour" at bounding box center [175, 161] width 15 height 10
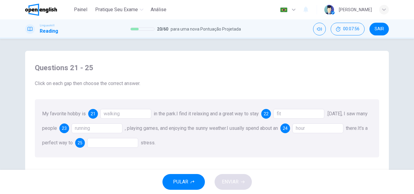
click at [126, 143] on div at bounding box center [112, 143] width 51 height 10
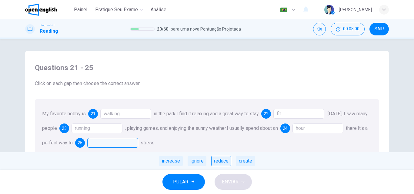
click at [219, 162] on div "reduce" at bounding box center [221, 161] width 20 height 10
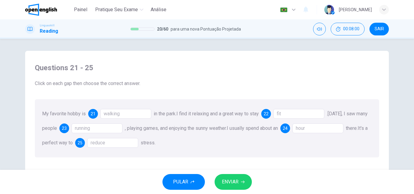
click at [232, 177] on button "ENVIAR" at bounding box center [233, 182] width 37 height 16
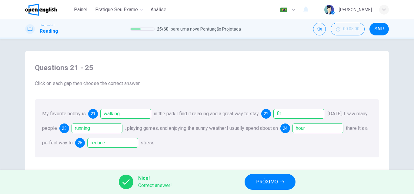
click at [263, 182] on span "PRÓXIMO" at bounding box center [267, 182] width 22 height 8
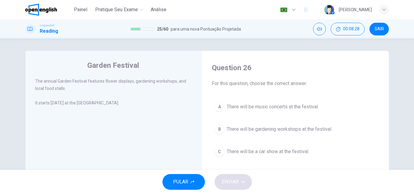
click at [250, 126] on span "There will be gardening workshops at the festival." at bounding box center [280, 129] width 106 height 7
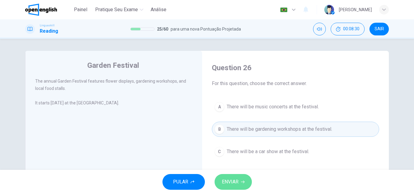
click at [238, 182] on span "ENVIAR" at bounding box center [230, 182] width 17 height 8
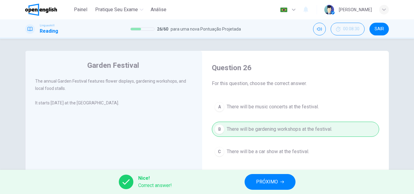
click at [261, 177] on button "PRÓXIMO" at bounding box center [270, 182] width 51 height 16
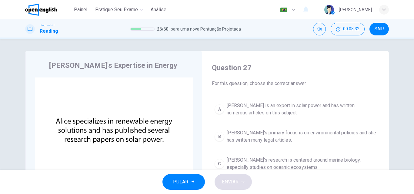
scroll to position [30, 0]
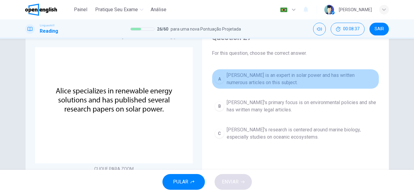
click at [247, 81] on span "[PERSON_NAME] is an expert in solar power and has written numerous articles on …" at bounding box center [302, 79] width 150 height 15
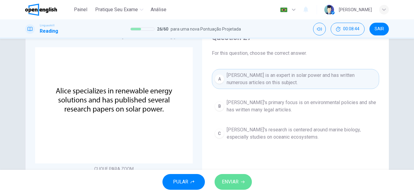
click at [235, 185] on span "ENVIAR" at bounding box center [230, 182] width 17 height 8
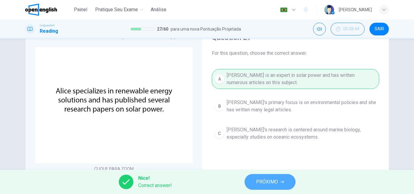
click at [253, 182] on button "PRÓXIMO" at bounding box center [270, 182] width 51 height 16
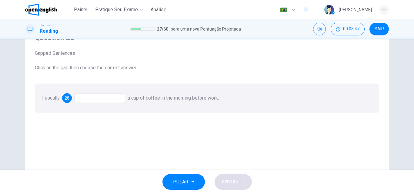
click at [96, 100] on div at bounding box center [99, 98] width 51 height 10
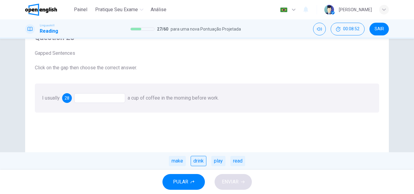
click at [200, 162] on div "drink" at bounding box center [199, 161] width 16 height 10
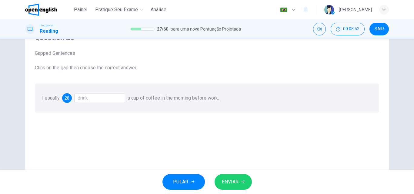
click at [230, 180] on span "ENVIAR" at bounding box center [230, 182] width 17 height 8
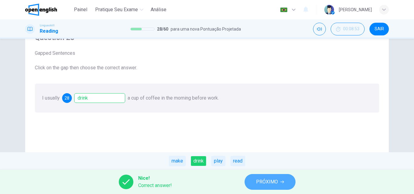
click at [254, 185] on button "PRÓXIMO" at bounding box center [270, 182] width 51 height 16
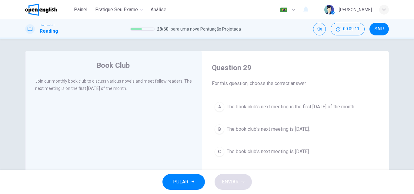
click at [234, 109] on span "The book club's next meeting is the first [DATE] of the month." at bounding box center [291, 106] width 129 height 7
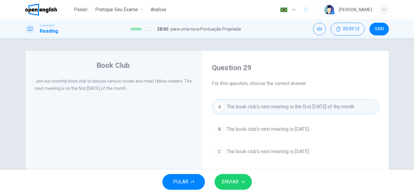
scroll to position [30, 0]
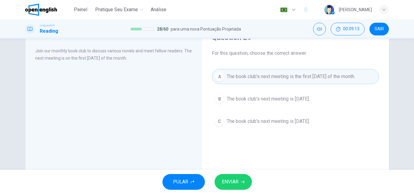
click at [231, 178] on button "ENVIAR" at bounding box center [233, 182] width 37 height 16
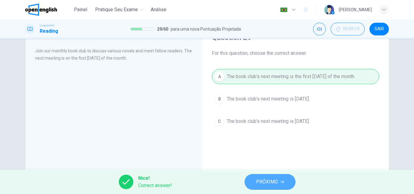
click at [259, 182] on span "PRÓXIMO" at bounding box center [267, 182] width 22 height 8
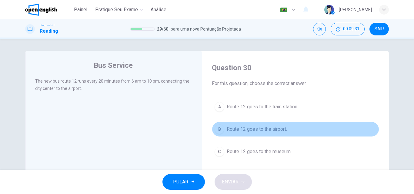
click at [238, 131] on span "Route 12 goes to the airport." at bounding box center [257, 129] width 60 height 7
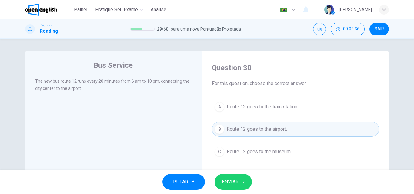
click at [230, 181] on span "ENVIAR" at bounding box center [230, 182] width 17 height 8
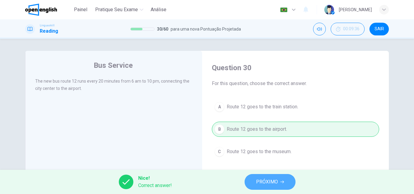
click at [265, 182] on span "PRÓXIMO" at bounding box center [267, 182] width 22 height 8
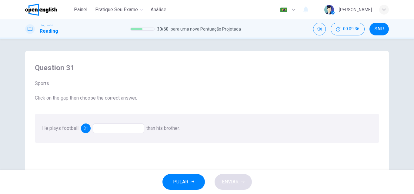
scroll to position [30, 0]
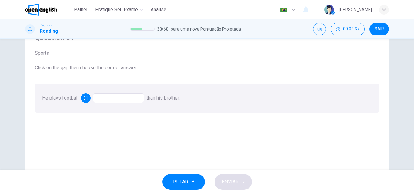
click at [110, 98] on div at bounding box center [118, 98] width 51 height 10
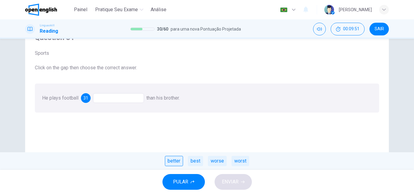
click at [171, 160] on div "better" at bounding box center [174, 161] width 18 height 10
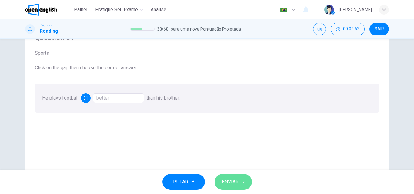
click at [225, 180] on span "ENVIAR" at bounding box center [230, 182] width 17 height 8
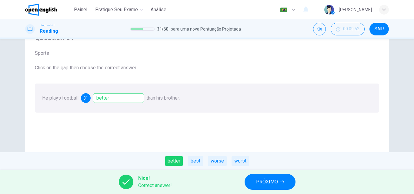
click at [278, 183] on span "PRÓXIMO" at bounding box center [267, 182] width 22 height 8
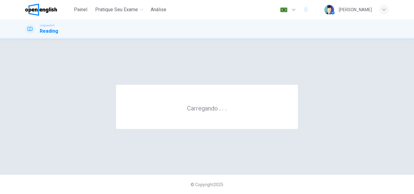
scroll to position [0, 0]
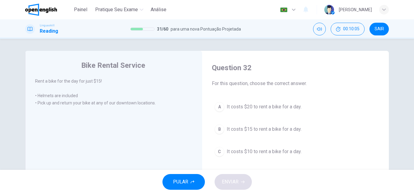
click at [242, 108] on span "It costs $20 to rent a bike for a day." at bounding box center [264, 106] width 75 height 7
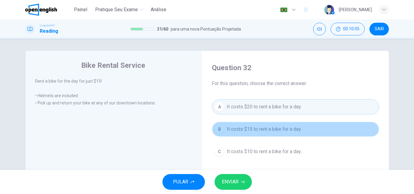
click at [242, 125] on button "B It costs $15 to rent a bike for a day." at bounding box center [295, 129] width 167 height 15
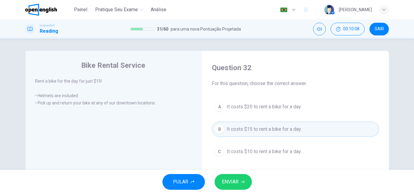
scroll to position [30, 0]
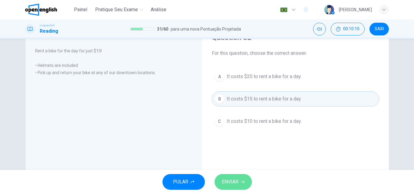
click at [231, 180] on span "ENVIAR" at bounding box center [230, 182] width 17 height 8
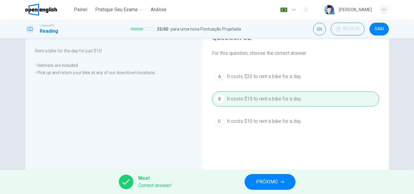
click at [251, 183] on button "PRÓXIMO" at bounding box center [270, 182] width 51 height 16
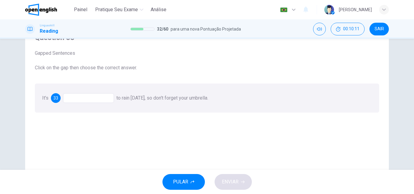
click at [97, 96] on div at bounding box center [88, 98] width 51 height 10
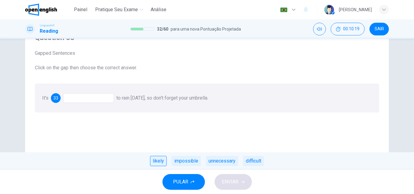
click at [157, 160] on div "likely" at bounding box center [158, 161] width 17 height 10
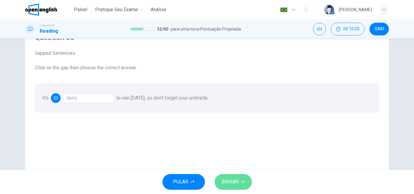
click at [234, 178] on span "ENVIAR" at bounding box center [230, 182] width 17 height 8
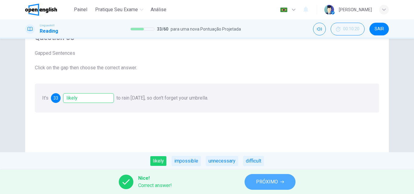
click at [263, 181] on span "PRÓXIMO" at bounding box center [267, 182] width 22 height 8
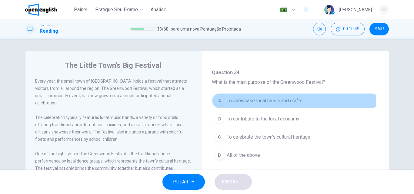
click at [254, 101] on span "To showcase local music and crafts" at bounding box center [265, 100] width 76 height 7
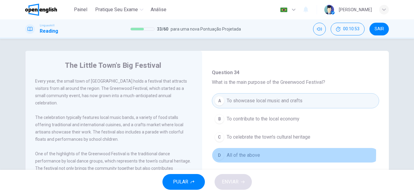
click at [244, 154] on span "All of the above" at bounding box center [243, 155] width 33 height 7
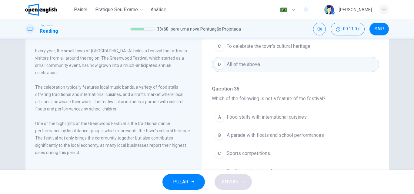
scroll to position [121, 0]
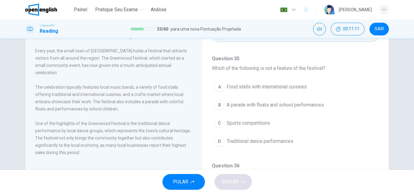
click at [248, 124] on span "Sports competitions" at bounding box center [248, 123] width 43 height 7
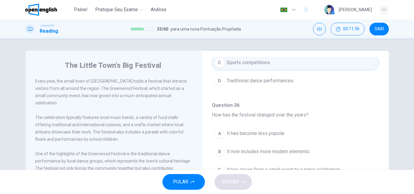
scroll to position [30, 0]
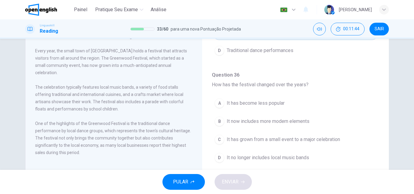
click at [246, 140] on span "It has grown from a small event to a major celebration" at bounding box center [283, 139] width 113 height 7
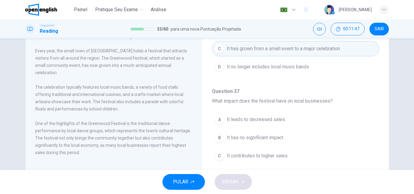
scroll to position [334, 0]
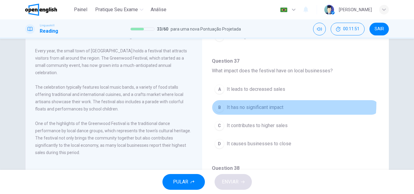
click at [249, 103] on button "B It has no significant impact" at bounding box center [295, 107] width 167 height 15
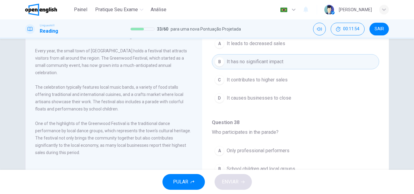
scroll to position [349, 0]
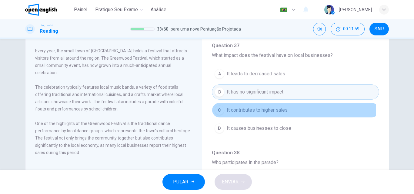
click at [240, 109] on span "It contributes to higher sales" at bounding box center [257, 110] width 61 height 7
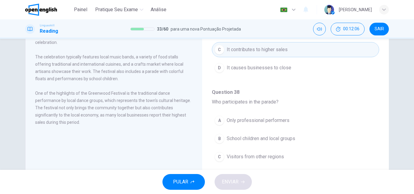
scroll to position [91, 0]
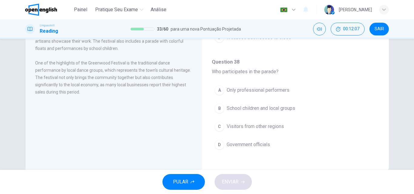
click at [249, 126] on span "Visitors from other regions" at bounding box center [255, 126] width 57 height 7
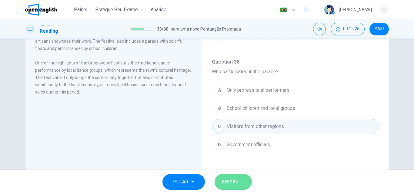
click at [239, 178] on button "ENVIAR" at bounding box center [233, 182] width 37 height 16
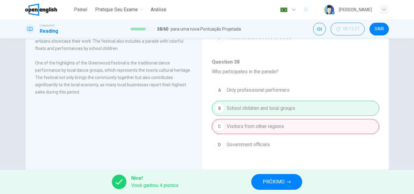
click at [274, 182] on span "PRÓXIMO" at bounding box center [274, 182] width 22 height 8
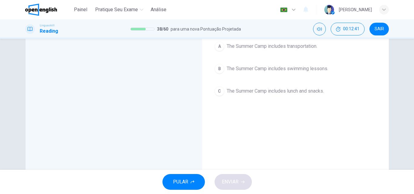
scroll to position [30, 0]
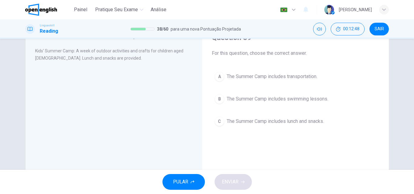
click at [245, 121] on span "The Summer Camp includes lunch and snacks." at bounding box center [275, 121] width 97 height 7
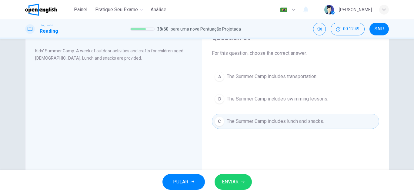
click at [230, 177] on button "ENVIAR" at bounding box center [233, 182] width 37 height 16
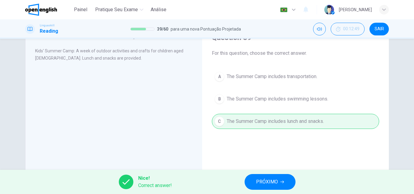
click at [259, 181] on span "PRÓXIMO" at bounding box center [267, 182] width 22 height 8
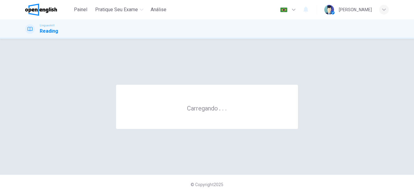
scroll to position [0, 0]
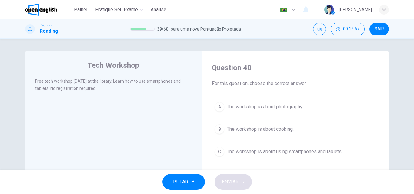
click at [254, 154] on span "The workshop is about using smartphones and tablets." at bounding box center [285, 151] width 116 height 7
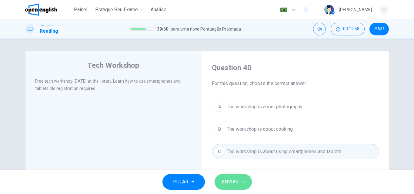
click at [233, 183] on span "ENVIAR" at bounding box center [230, 182] width 17 height 8
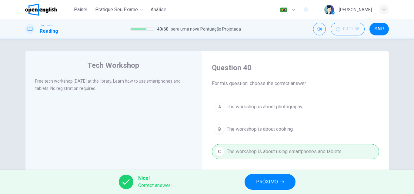
click at [262, 186] on span "PRÓXIMO" at bounding box center [267, 182] width 22 height 8
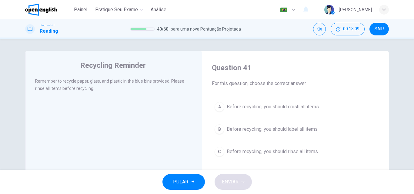
scroll to position [30, 0]
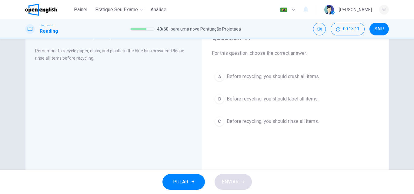
click at [245, 121] on span "Before recycling, you should rinse all items." at bounding box center [273, 121] width 92 height 7
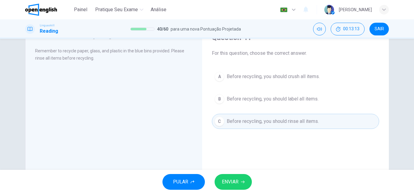
click at [234, 180] on span "ENVIAR" at bounding box center [230, 182] width 17 height 8
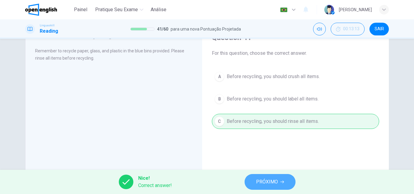
click at [255, 180] on button "PRÓXIMO" at bounding box center [270, 182] width 51 height 16
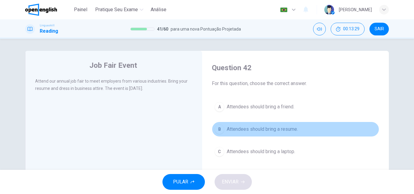
click at [242, 129] on span "Attendees should bring a resume." at bounding box center [262, 129] width 71 height 7
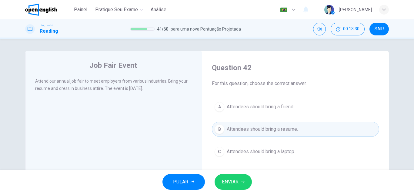
scroll to position [30, 0]
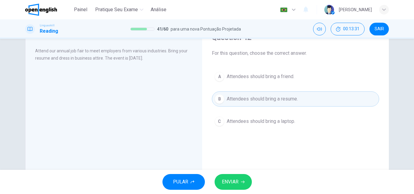
click at [236, 179] on span "ENVIAR" at bounding box center [230, 182] width 17 height 8
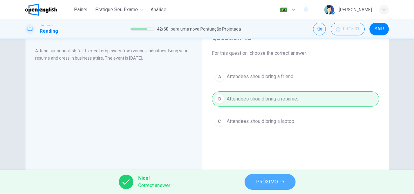
click at [251, 181] on button "PRÓXIMO" at bounding box center [270, 182] width 51 height 16
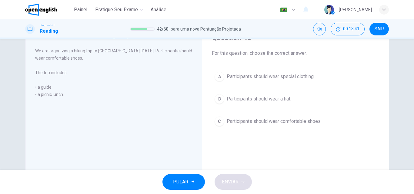
scroll to position [0, 0]
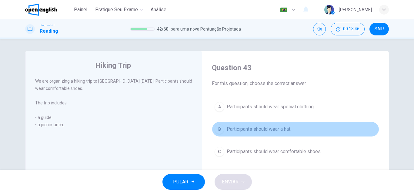
click at [251, 129] on span "Participants should wear a hat." at bounding box center [259, 129] width 65 height 7
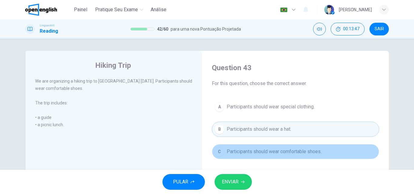
click at [248, 150] on span "Participants should wear comfortable shoes." at bounding box center [274, 151] width 95 height 7
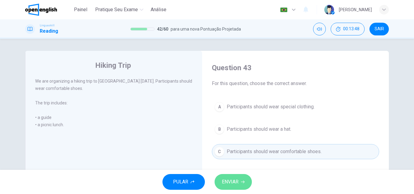
click at [240, 179] on button "ENVIAR" at bounding box center [233, 182] width 37 height 16
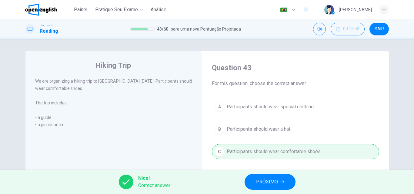
click at [240, 183] on div "Nice! Correct answer! PRÓXIMO" at bounding box center [207, 182] width 414 height 24
click at [253, 182] on button "PRÓXIMO" at bounding box center [270, 182] width 51 height 16
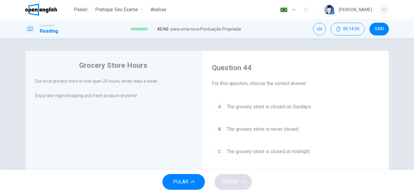
click at [256, 130] on span "The grocery store is never closed." at bounding box center [263, 129] width 72 height 7
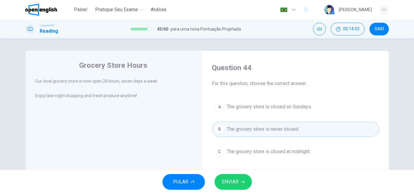
click at [237, 182] on span "ENVIAR" at bounding box center [230, 182] width 17 height 8
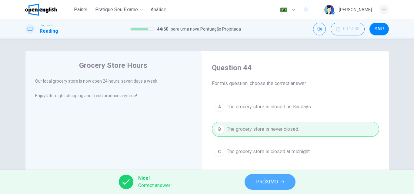
click at [259, 180] on span "PRÓXIMO" at bounding box center [267, 182] width 22 height 8
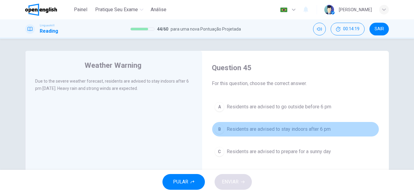
click at [278, 129] on span "Residents are advised to stay indoors after 6 pm" at bounding box center [279, 129] width 104 height 7
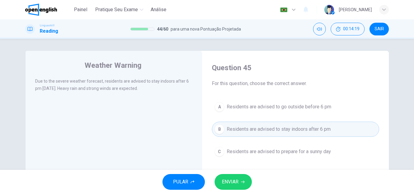
scroll to position [30, 0]
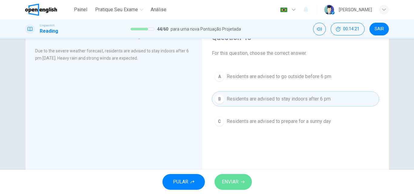
click at [238, 177] on button "ENVIAR" at bounding box center [233, 182] width 37 height 16
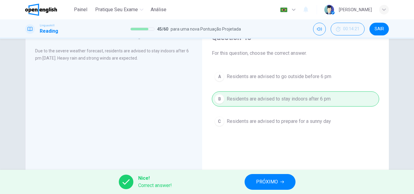
click at [262, 179] on span "PRÓXIMO" at bounding box center [267, 182] width 22 height 8
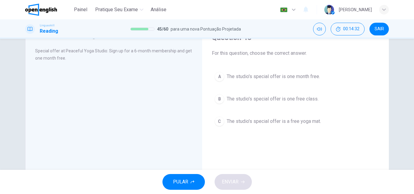
click at [277, 75] on span "The studio's special offer is one month free." at bounding box center [273, 76] width 93 height 7
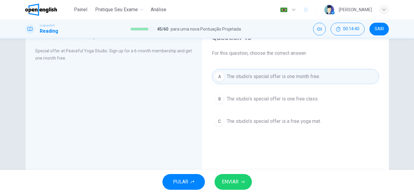
click at [260, 100] on span "The studio's special offer is one free class." at bounding box center [273, 99] width 92 height 7
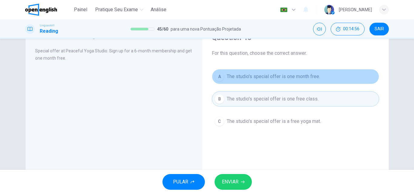
click at [251, 77] on span "The studio's special offer is one month free." at bounding box center [273, 76] width 93 height 7
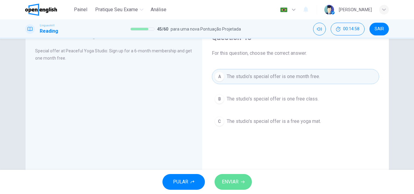
click at [237, 180] on span "ENVIAR" at bounding box center [230, 182] width 17 height 8
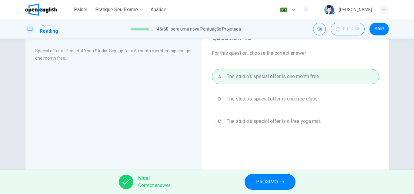
click at [267, 180] on span "PRÓXIMO" at bounding box center [267, 182] width 22 height 8
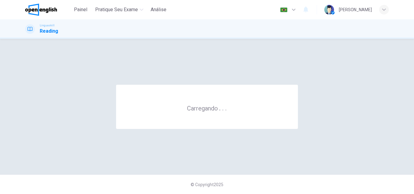
scroll to position [0, 0]
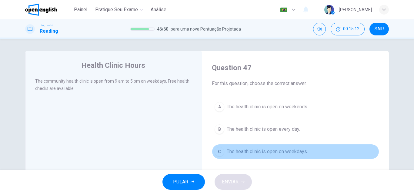
click at [243, 152] on span "The health clinic is open on weekdays." at bounding box center [267, 151] width 81 height 7
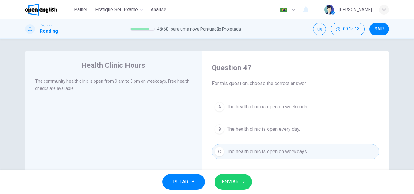
scroll to position [30, 0]
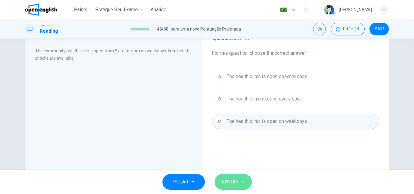
click at [234, 178] on button "ENVIAR" at bounding box center [233, 182] width 37 height 16
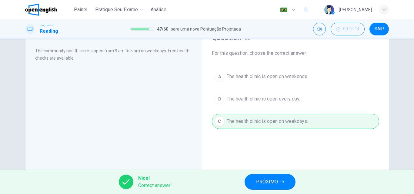
click at [258, 184] on span "PRÓXIMO" at bounding box center [267, 182] width 22 height 8
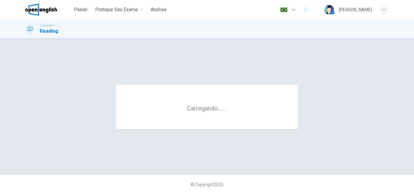
scroll to position [0, 0]
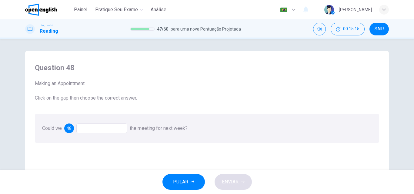
click at [104, 133] on div at bounding box center [101, 129] width 51 height 10
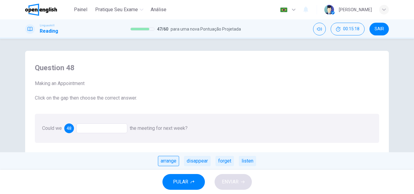
click at [168, 163] on div "arrange" at bounding box center [168, 161] width 21 height 10
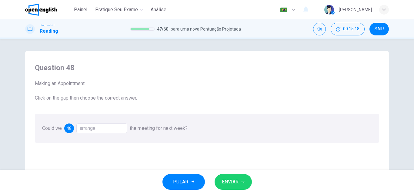
scroll to position [61, 0]
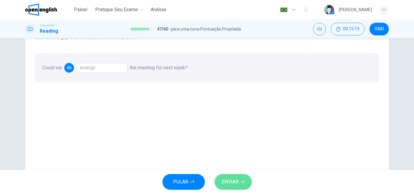
click at [231, 175] on button "ENVIAR" at bounding box center [233, 182] width 37 height 16
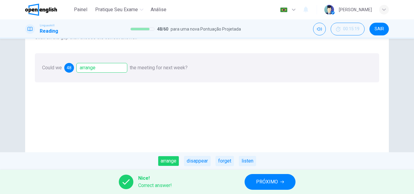
click at [263, 180] on span "PRÓXIMO" at bounding box center [267, 182] width 22 height 8
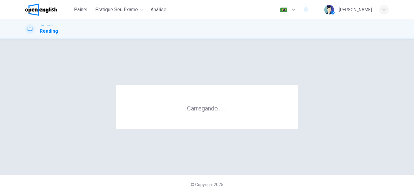
scroll to position [0, 0]
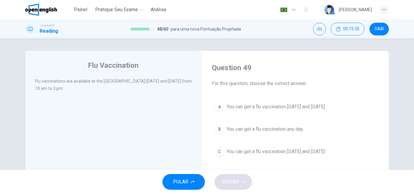
click at [249, 108] on span "You can get a flu vaccination [DATE] and [DATE]" at bounding box center [276, 106] width 98 height 7
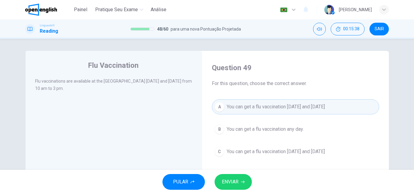
click at [233, 177] on button "ENVIAR" at bounding box center [233, 182] width 37 height 16
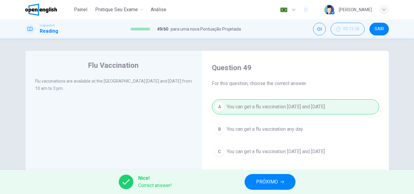
click at [267, 178] on span "PRÓXIMO" at bounding box center [267, 182] width 22 height 8
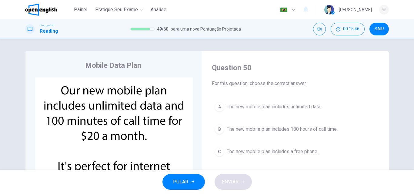
scroll to position [30, 0]
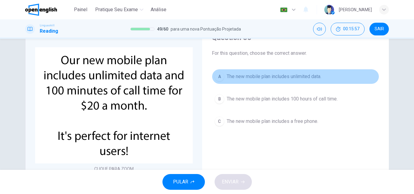
click at [250, 76] on span "The new mobile plan includes unlimited data." at bounding box center [274, 76] width 95 height 7
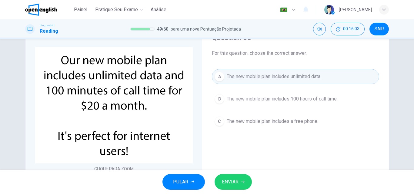
click at [229, 181] on span "ENVIAR" at bounding box center [230, 182] width 17 height 8
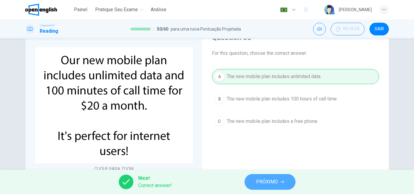
click at [258, 182] on span "PRÓXIMO" at bounding box center [267, 182] width 22 height 8
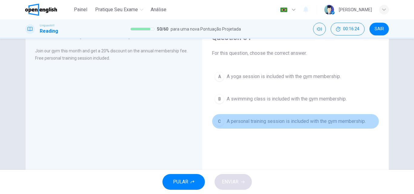
click at [249, 122] on span "A personal training session is included with the gym membership." at bounding box center [296, 121] width 139 height 7
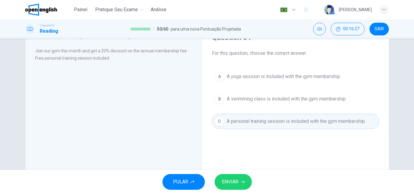
click at [233, 183] on span "ENVIAR" at bounding box center [230, 182] width 17 height 8
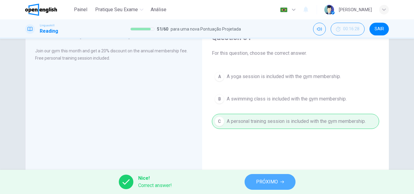
click at [264, 183] on span "PRÓXIMO" at bounding box center [267, 182] width 22 height 8
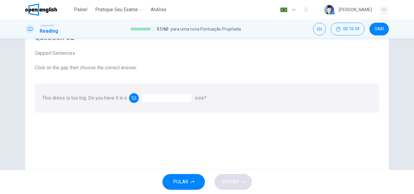
click at [157, 99] on div at bounding box center [166, 98] width 51 height 10
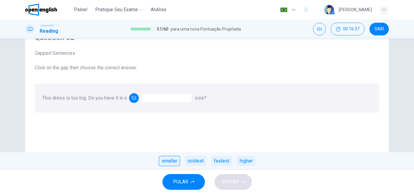
click at [168, 161] on div "smaller" at bounding box center [169, 161] width 21 height 10
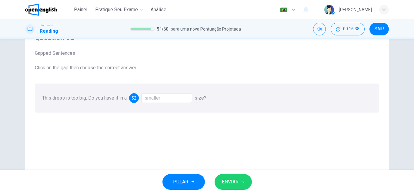
click at [231, 177] on button "ENVIAR" at bounding box center [233, 182] width 37 height 16
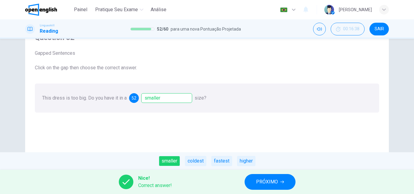
click at [253, 180] on button "PRÓXIMO" at bounding box center [270, 182] width 51 height 16
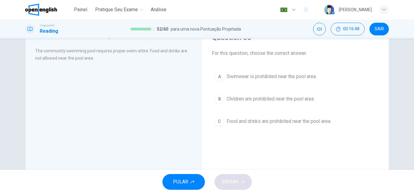
click at [236, 77] on span "Swimwear is prohibited near the pool area." at bounding box center [272, 76] width 90 height 7
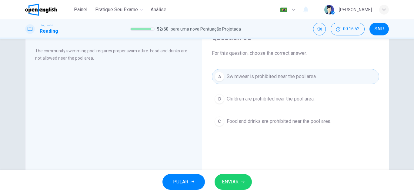
click at [259, 99] on span "Children are prohibited near the pool area." at bounding box center [271, 99] width 88 height 7
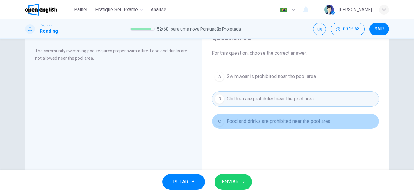
click at [246, 123] on span "Food and drinks are prohibited near the pool area." at bounding box center [279, 121] width 105 height 7
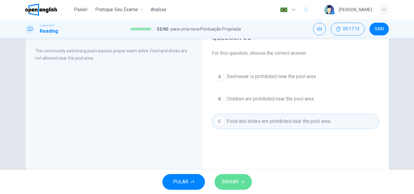
click at [240, 180] on button "ENVIAR" at bounding box center [233, 182] width 37 height 16
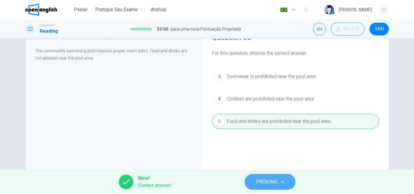
click at [280, 177] on button "PRÓXIMO" at bounding box center [270, 182] width 51 height 16
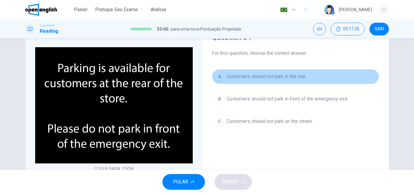
click at [278, 77] on span "Customers should not park in the rear." at bounding box center [267, 76] width 80 height 7
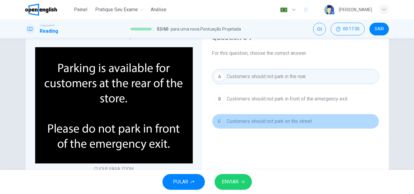
click at [251, 123] on span "Customers should not park on the street." at bounding box center [270, 121] width 86 height 7
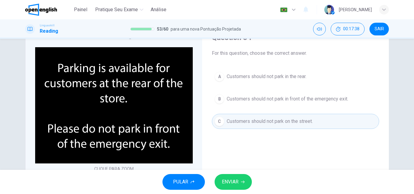
click at [263, 101] on span "Customers should not park in front of the emergency exit." at bounding box center [288, 99] width 122 height 7
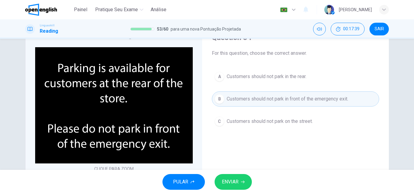
click at [240, 180] on button "ENVIAR" at bounding box center [233, 182] width 37 height 16
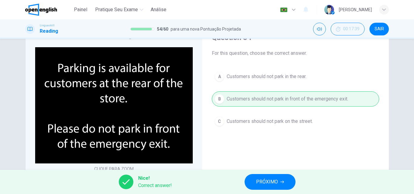
drag, startPoint x: 264, startPoint y: 181, endPoint x: 260, endPoint y: 181, distance: 3.9
click at [260, 181] on span "PRÓXIMO" at bounding box center [267, 182] width 22 height 8
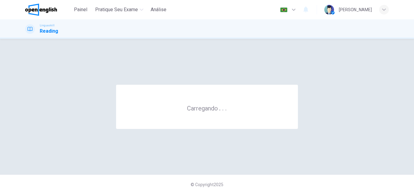
scroll to position [0, 0]
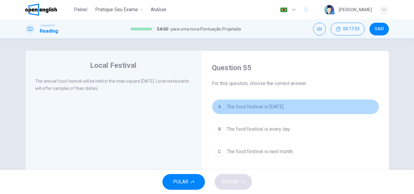
click at [235, 109] on span "The food festival is [DATE]." at bounding box center [256, 106] width 58 height 7
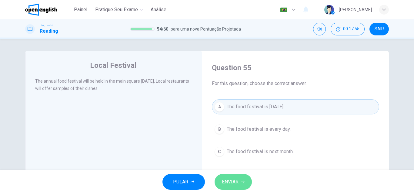
click at [236, 177] on button "ENVIAR" at bounding box center [233, 182] width 37 height 16
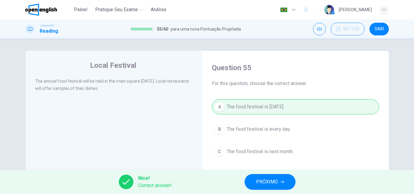
click at [256, 181] on button "PRÓXIMO" at bounding box center [270, 182] width 51 height 16
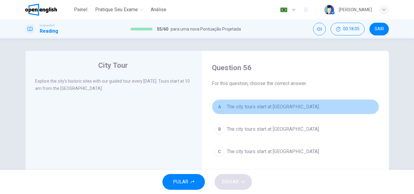
click at [257, 107] on span "The city tours start at [GEOGRAPHIC_DATA]." at bounding box center [273, 106] width 93 height 7
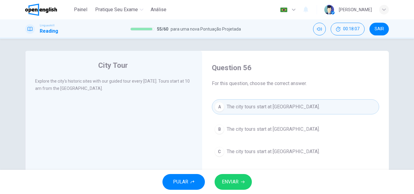
scroll to position [30, 0]
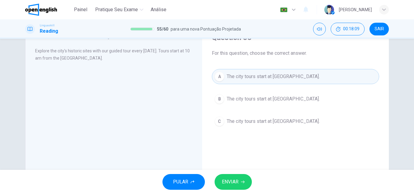
click at [234, 177] on button "ENVIAR" at bounding box center [233, 182] width 37 height 16
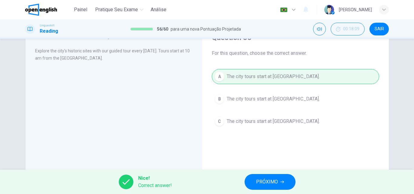
click at [281, 184] on button "PRÓXIMO" at bounding box center [270, 182] width 51 height 16
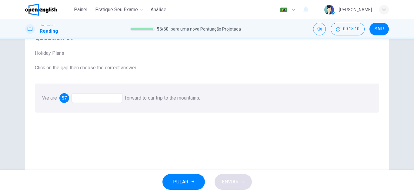
click at [83, 99] on div at bounding box center [97, 98] width 51 height 10
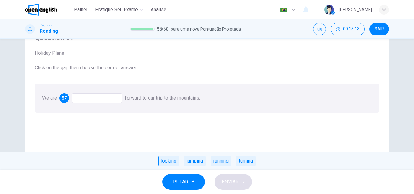
click at [161, 160] on div "looking" at bounding box center [168, 161] width 21 height 10
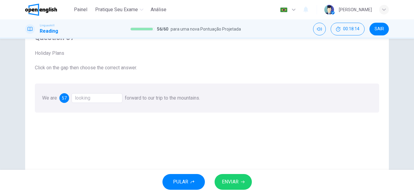
click at [237, 180] on span "ENVIAR" at bounding box center [230, 182] width 17 height 8
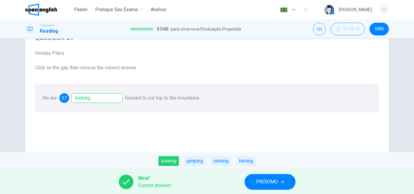
click at [261, 181] on span "PRÓXIMO" at bounding box center [267, 182] width 22 height 8
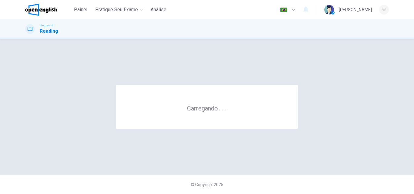
scroll to position [0, 0]
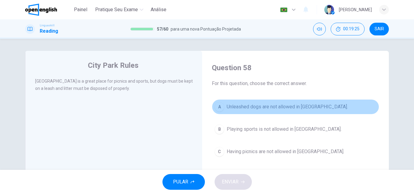
click at [252, 107] on span "Unleashed dogs are not allowed in [GEOGRAPHIC_DATA]." at bounding box center [287, 106] width 121 height 7
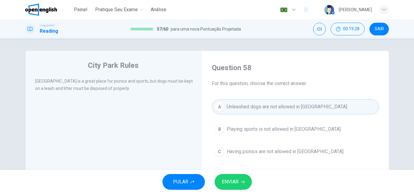
click at [233, 179] on span "ENVIAR" at bounding box center [230, 182] width 17 height 8
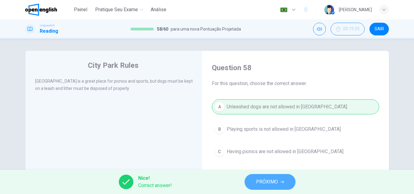
click at [261, 180] on span "PRÓXIMO" at bounding box center [267, 182] width 22 height 8
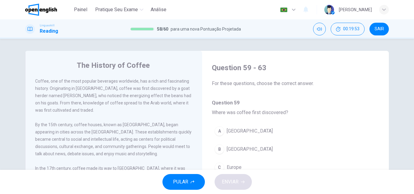
scroll to position [30, 0]
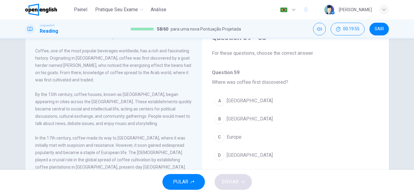
click at [231, 119] on span "[GEOGRAPHIC_DATA]" at bounding box center [250, 119] width 46 height 7
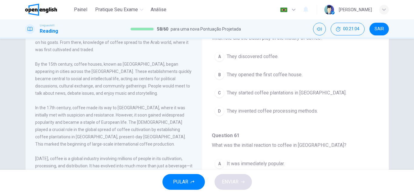
scroll to position [91, 0]
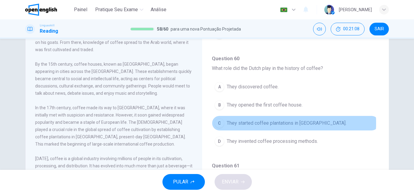
click at [251, 123] on span "They started coffee plantations in [GEOGRAPHIC_DATA]." at bounding box center [287, 123] width 120 height 7
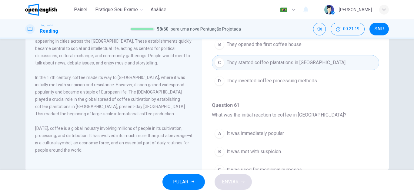
scroll to position [152, 0]
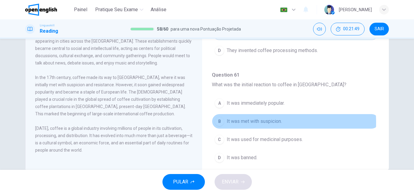
click at [254, 123] on span "It was met with suspicion." at bounding box center [254, 121] width 55 height 7
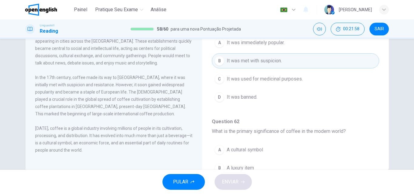
scroll to position [273, 0]
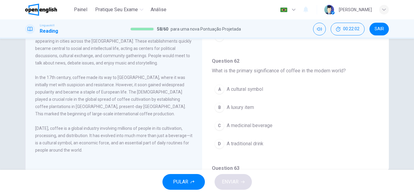
click at [241, 87] on span "A cultural symbol" at bounding box center [245, 89] width 36 height 7
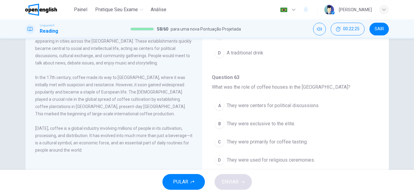
scroll to position [61, 0]
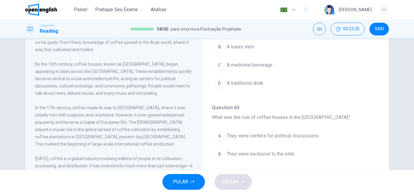
drag, startPoint x: 281, startPoint y: 137, endPoint x: 280, endPoint y: 126, distance: 11.0
click at [280, 137] on span "They were centers for political discussions." at bounding box center [273, 136] width 93 height 7
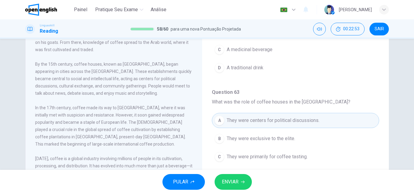
scroll to position [91, 0]
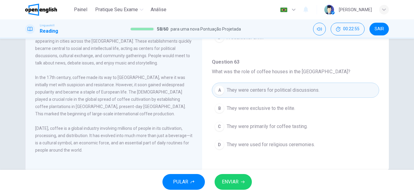
click at [241, 180] on button "ENVIAR" at bounding box center [233, 182] width 37 height 16
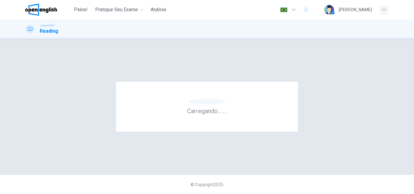
scroll to position [0, 0]
